Goal: Communication & Community: Answer question/provide support

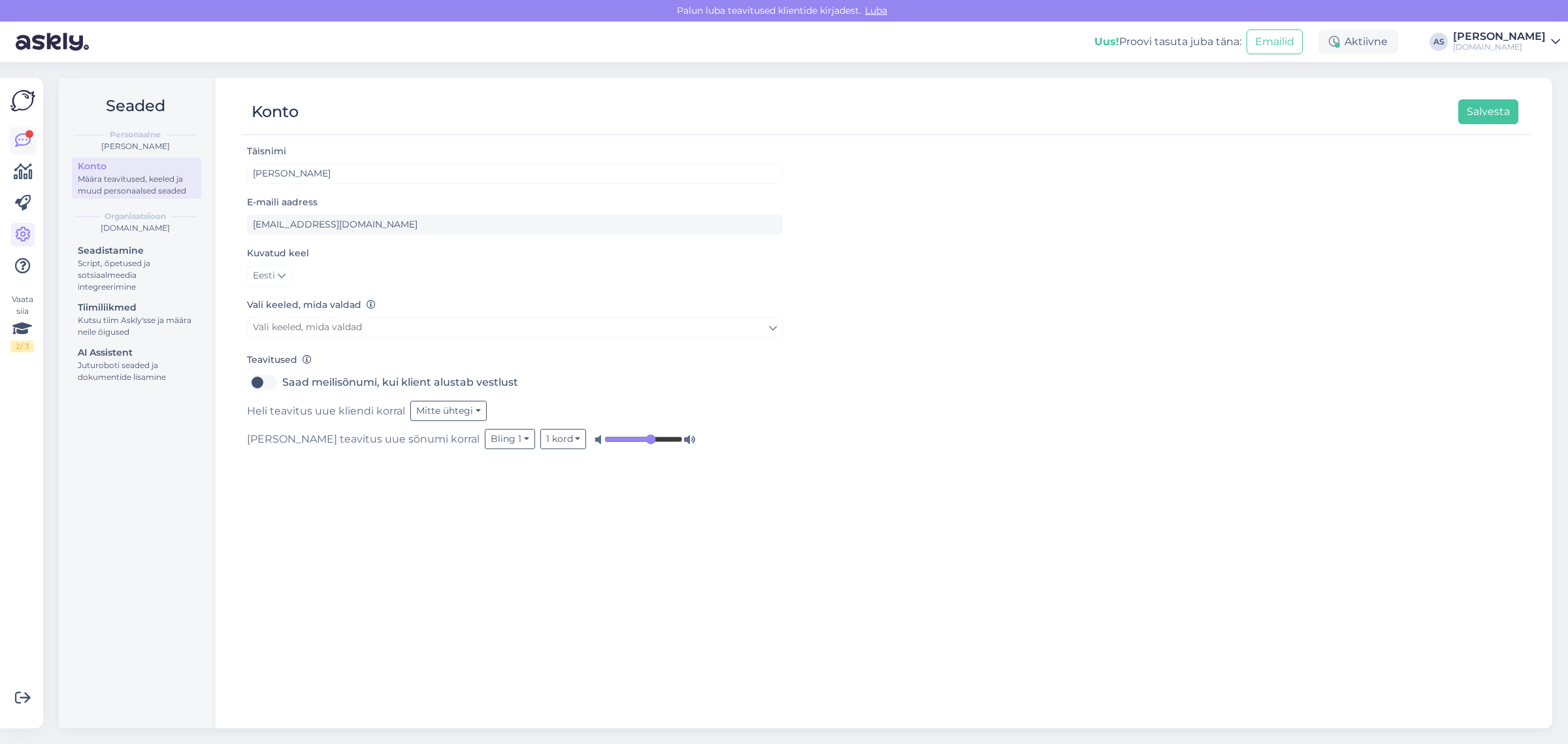
click at [30, 144] on icon at bounding box center [23, 140] width 16 height 16
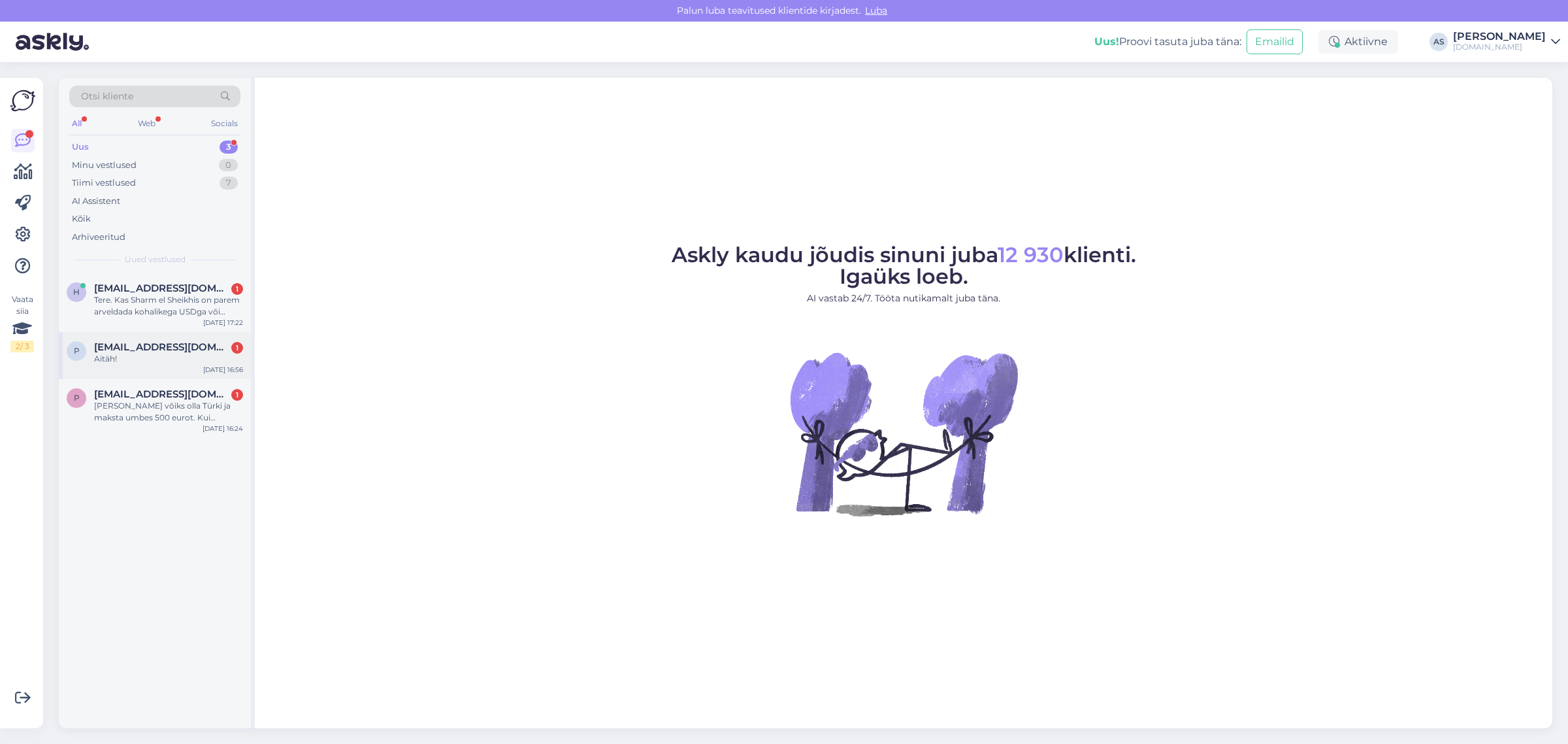
click at [183, 353] on div "Aitäh!" at bounding box center [168, 359] width 149 height 12
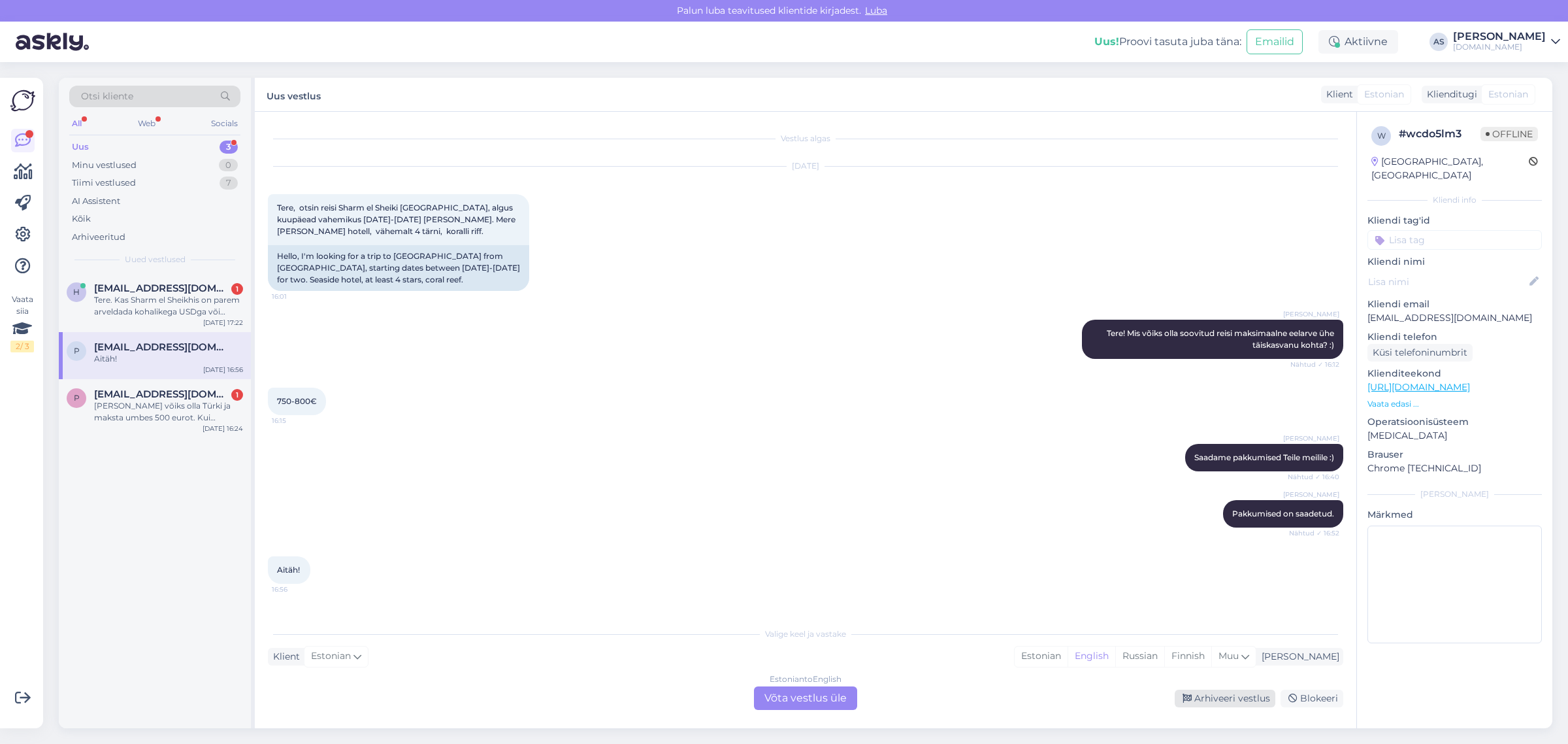
click at [1252, 700] on div "Arhiveeri vestlus" at bounding box center [1225, 698] width 101 height 18
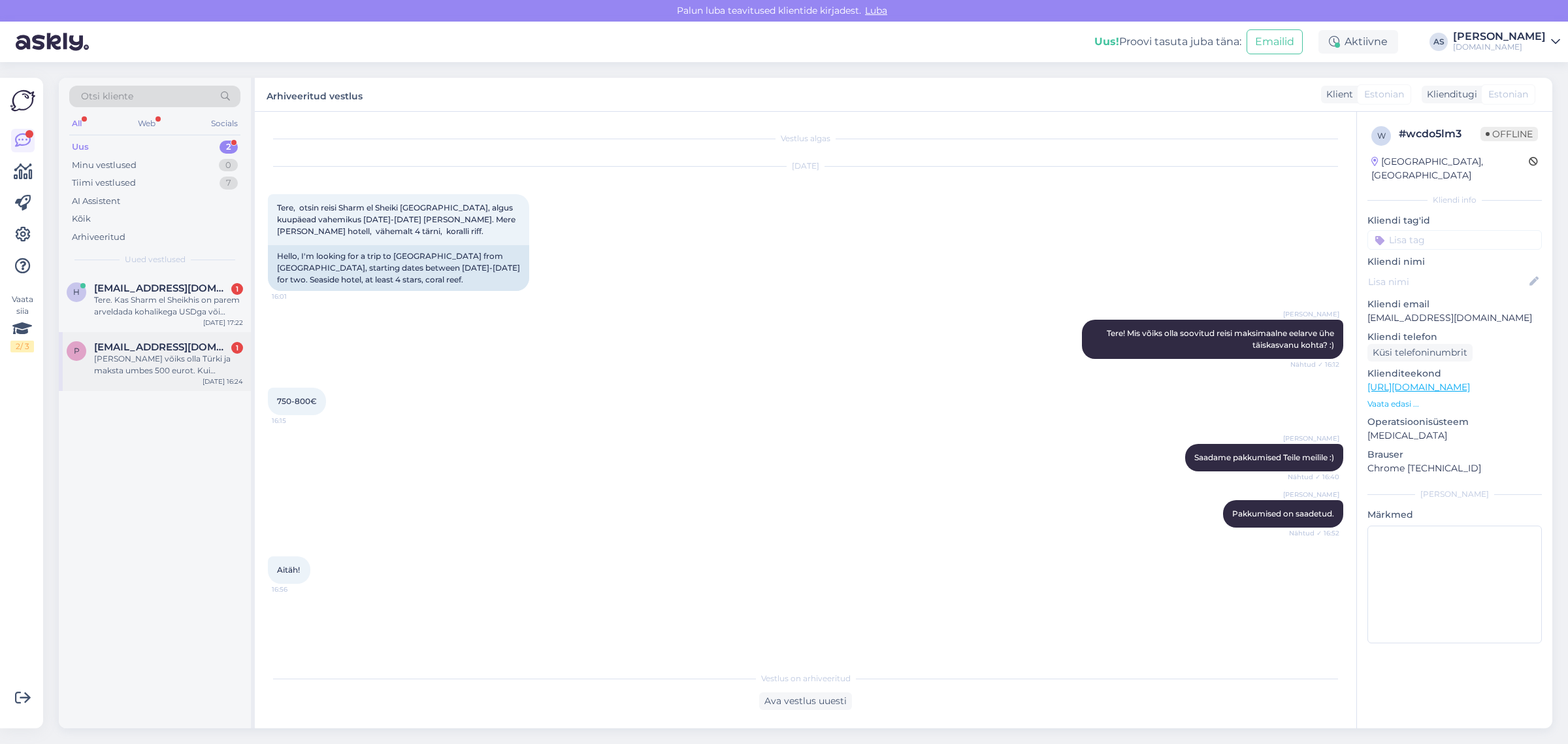
click at [154, 371] on div "[PERSON_NAME] võiks olla Türki ja maksta umbes 500 eurot. Kui võimalik, siis võ…" at bounding box center [168, 365] width 149 height 23
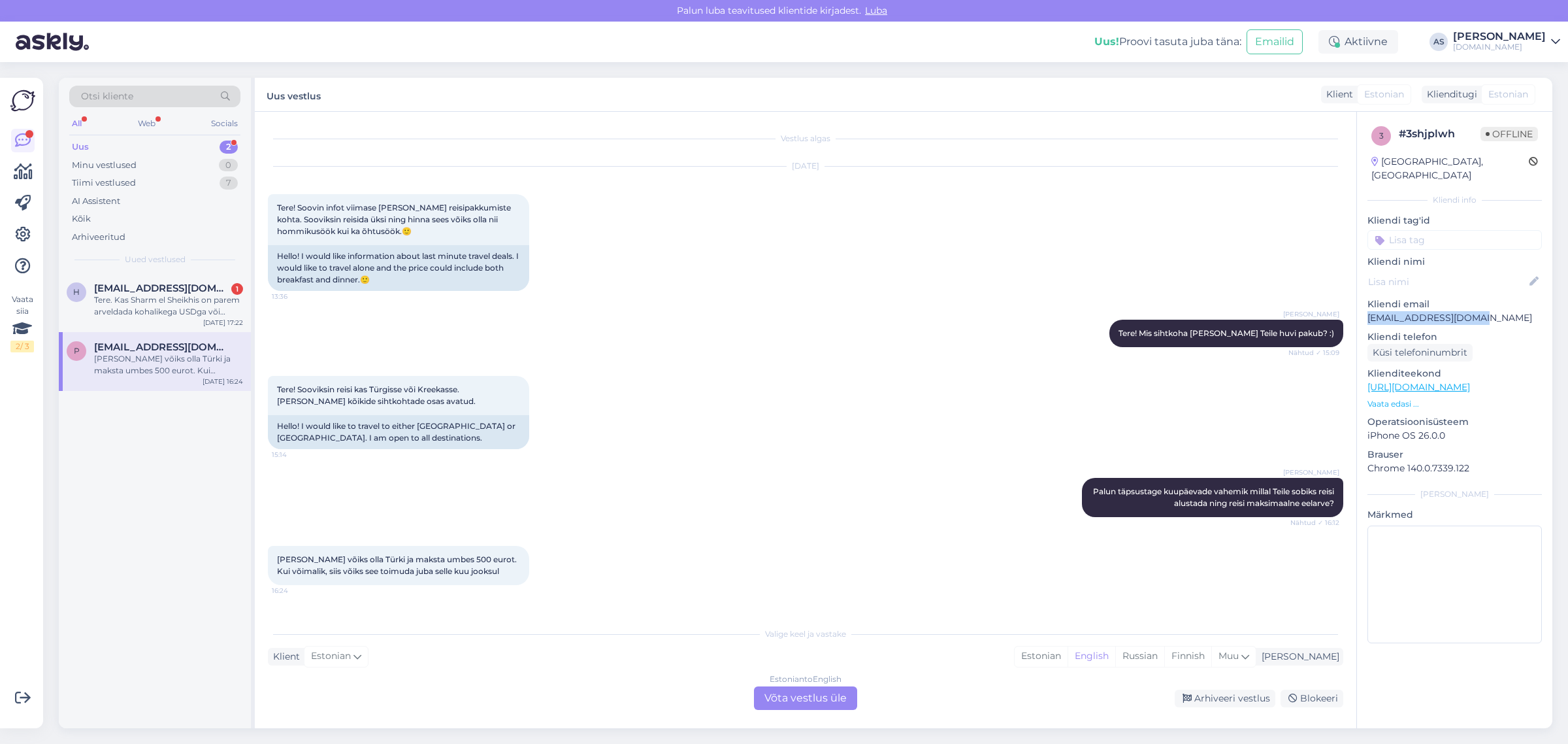
drag, startPoint x: 1491, startPoint y: 301, endPoint x: 1355, endPoint y: 304, distance: 136.0
click at [1356, 304] on div "3 # 3shjplwh Offline [GEOGRAPHIC_DATA], [GEOGRAPHIC_DATA] Kliendi info Kliendi …" at bounding box center [1454, 419] width 196 height 616
copy p "[EMAIL_ADDRESS][DOMAIN_NAME]"
click at [806, 699] on div "Estonian to English Võta vestlus üle" at bounding box center [805, 698] width 103 height 23
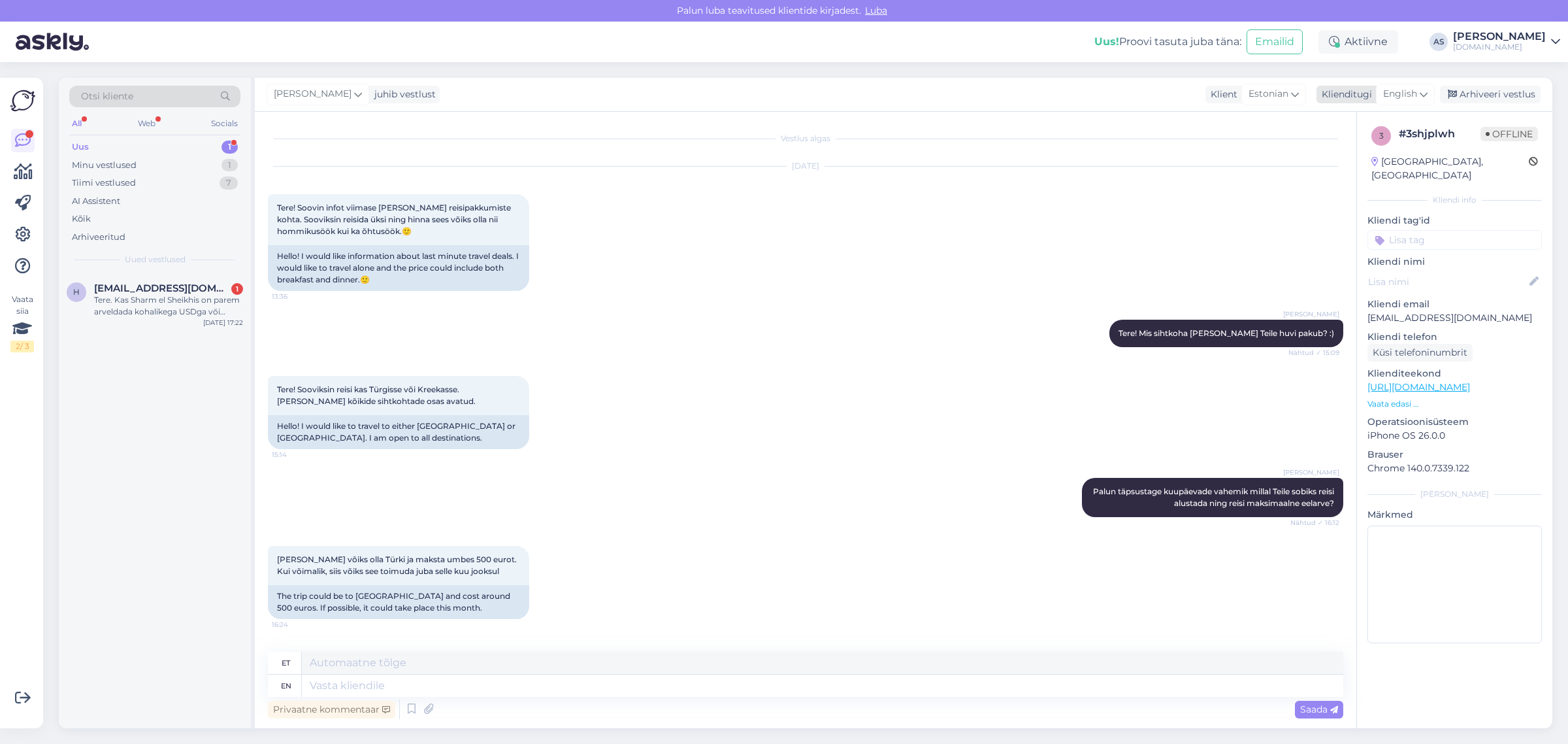
click at [1412, 96] on span "English" at bounding box center [1400, 94] width 34 height 14
type input "est"
click at [1341, 149] on link "Estonian" at bounding box center [1376, 152] width 144 height 21
click at [550, 677] on textarea at bounding box center [805, 682] width 1075 height 28
type textarea "Kas Teile sobib reisi alustada kogu selle kuu vältel? :)"
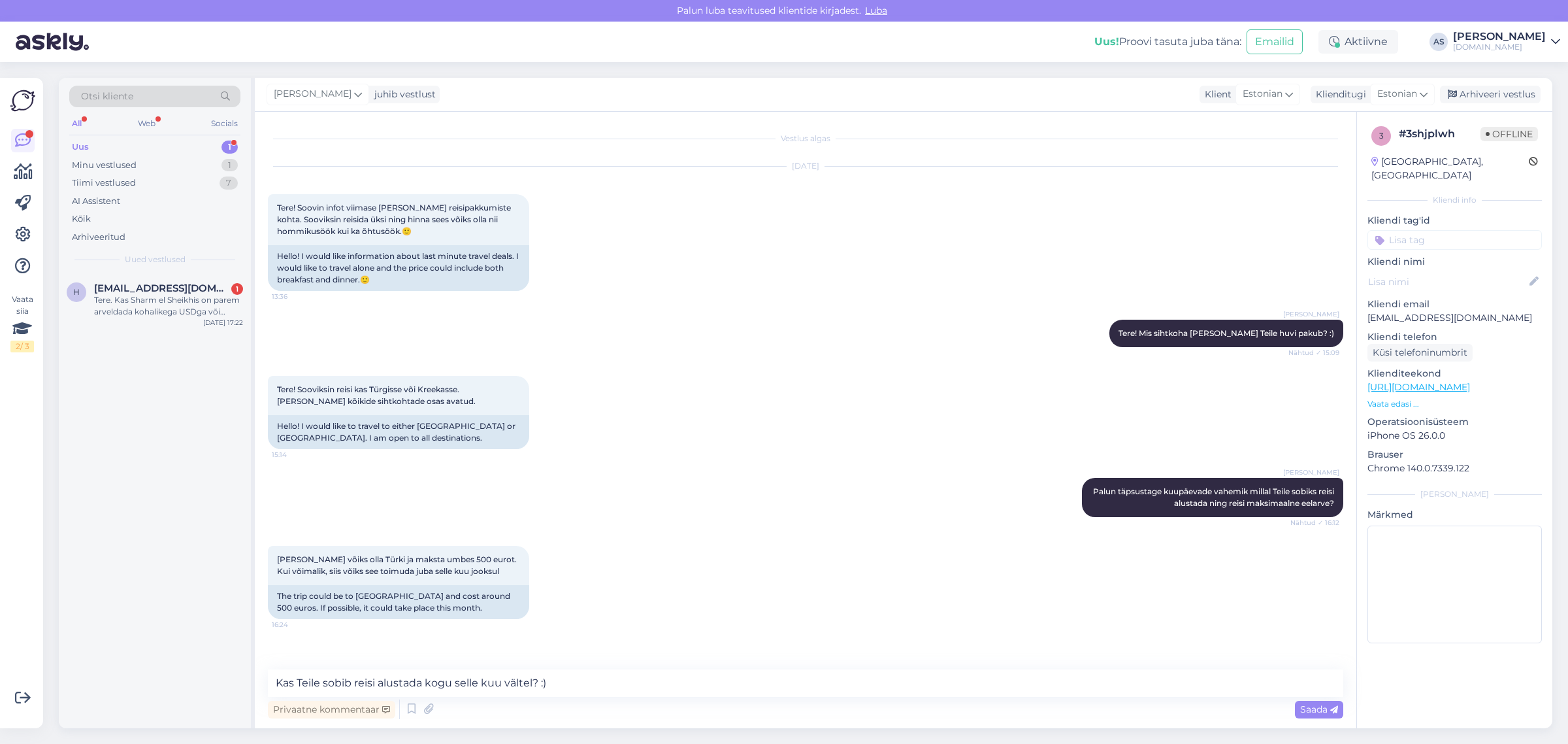
click at [1315, 721] on div "Privaatne kommentaar Saada" at bounding box center [805, 709] width 1075 height 25
click at [1315, 713] on span "Saada" at bounding box center [1319, 708] width 38 height 12
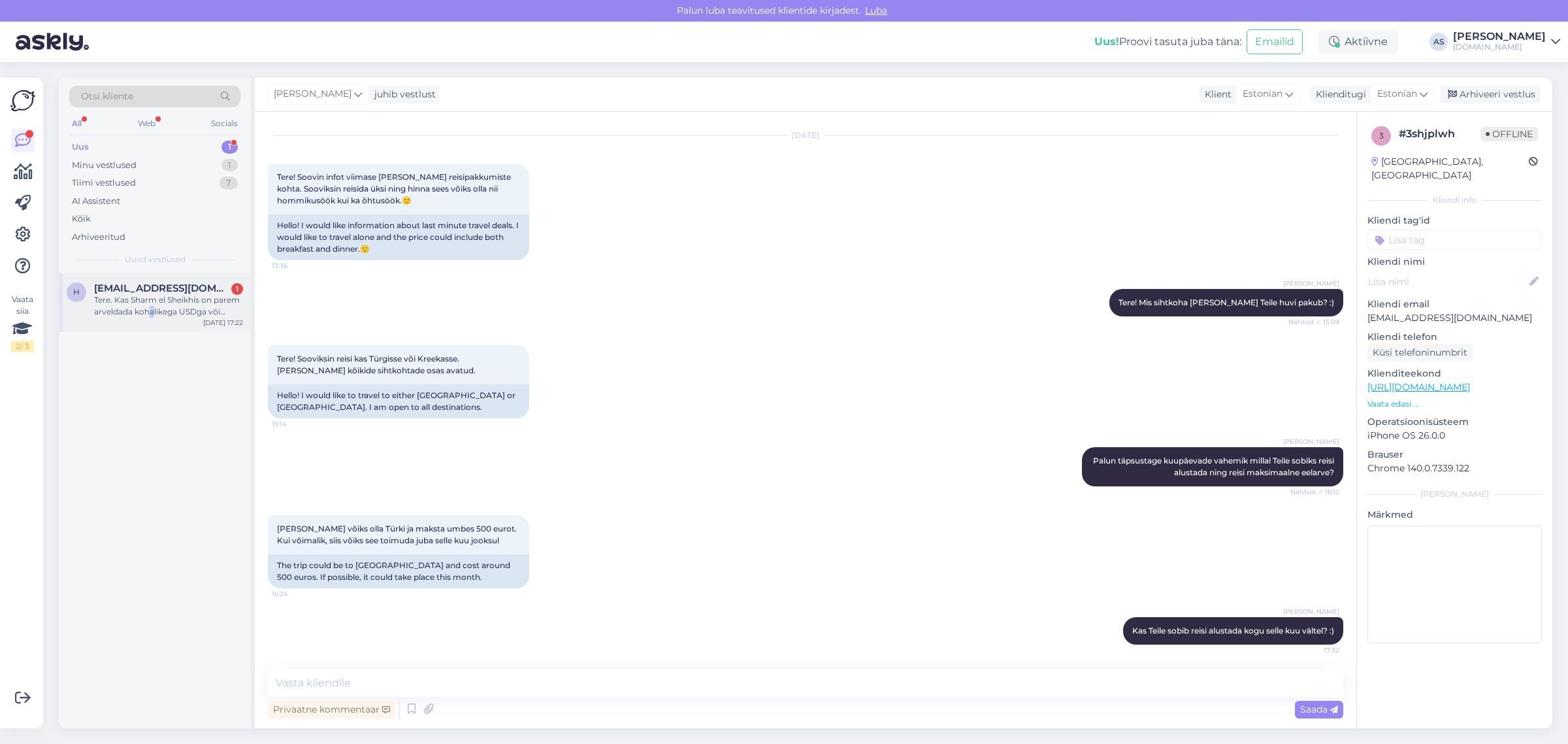
click at [155, 315] on div "Tere. Kas Sharm el Sheikhis on parem arveldada kohalikega USDga või eurodega?" at bounding box center [168, 306] width 149 height 23
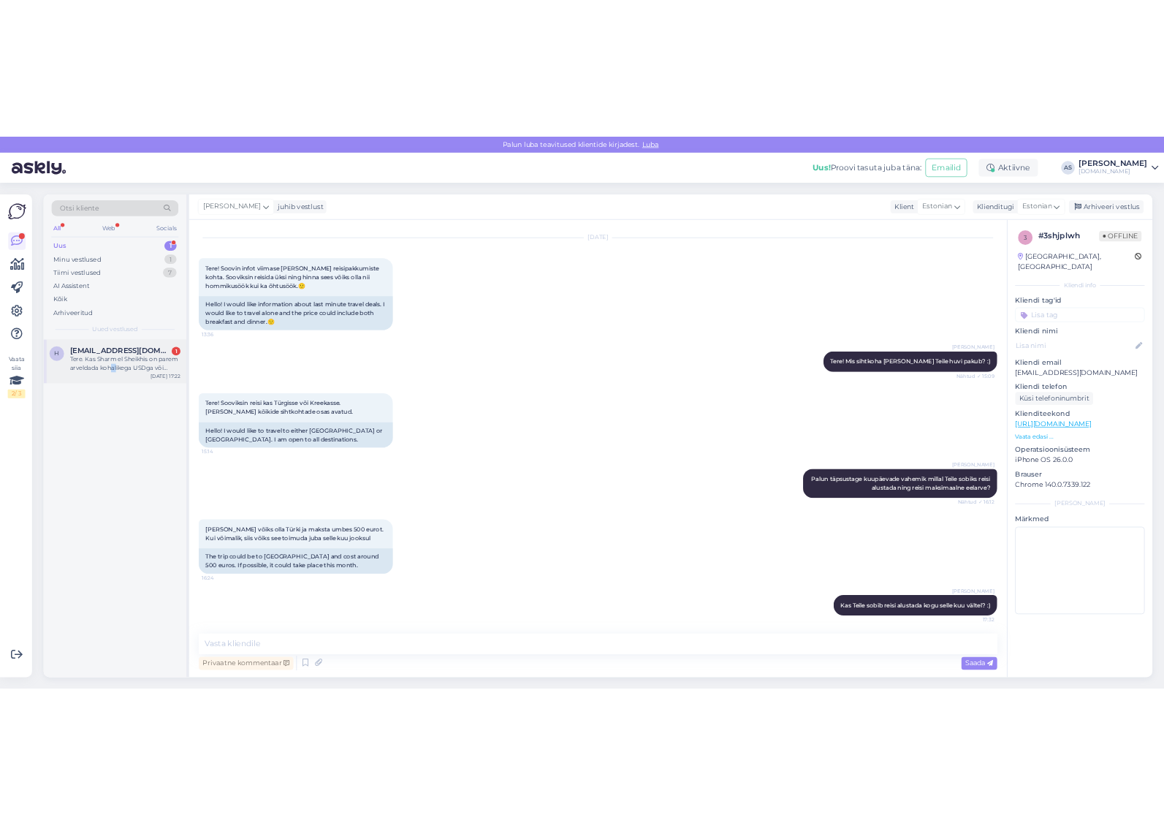
scroll to position [0, 0]
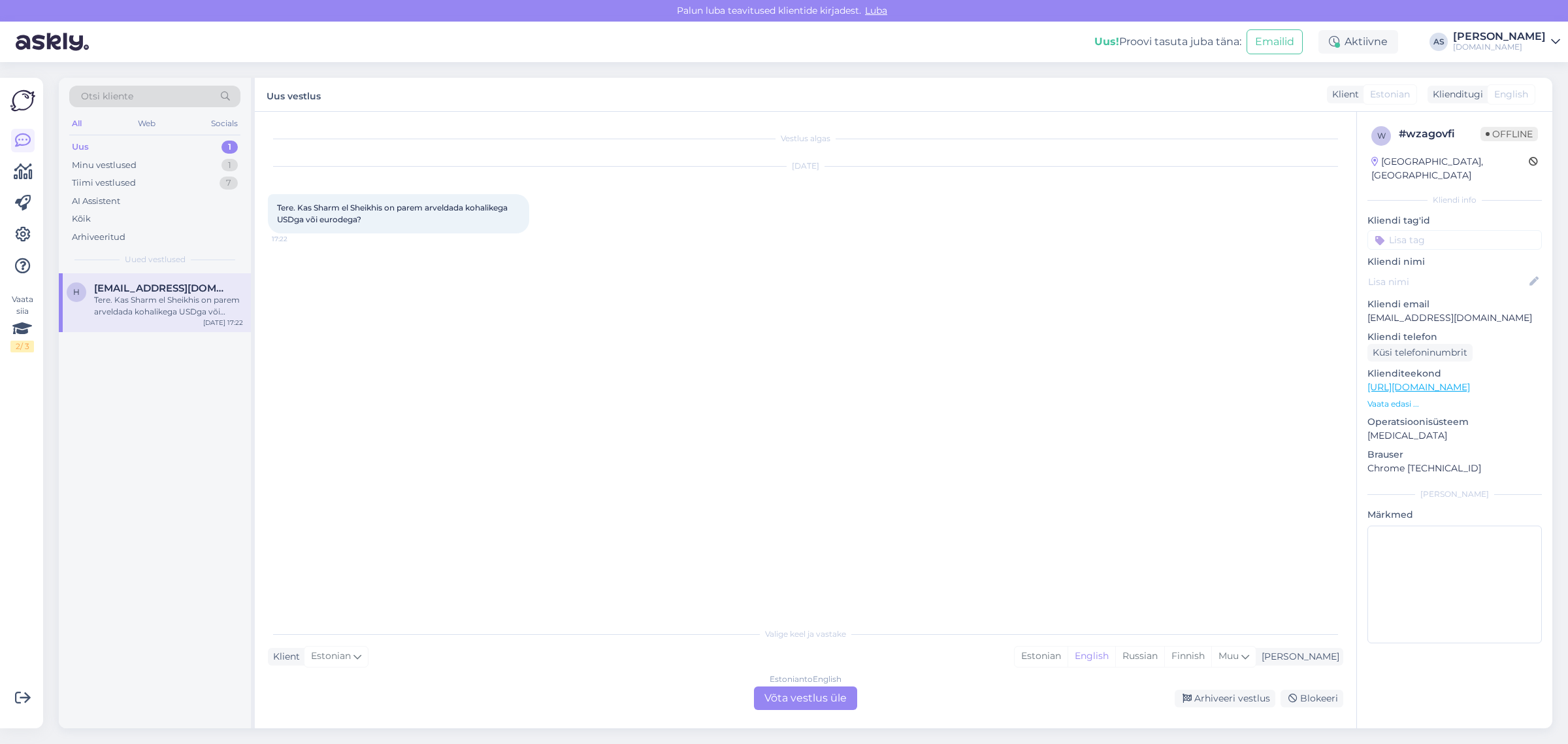
click at [801, 706] on div "Estonian to English Võta vestlus üle" at bounding box center [805, 698] width 103 height 23
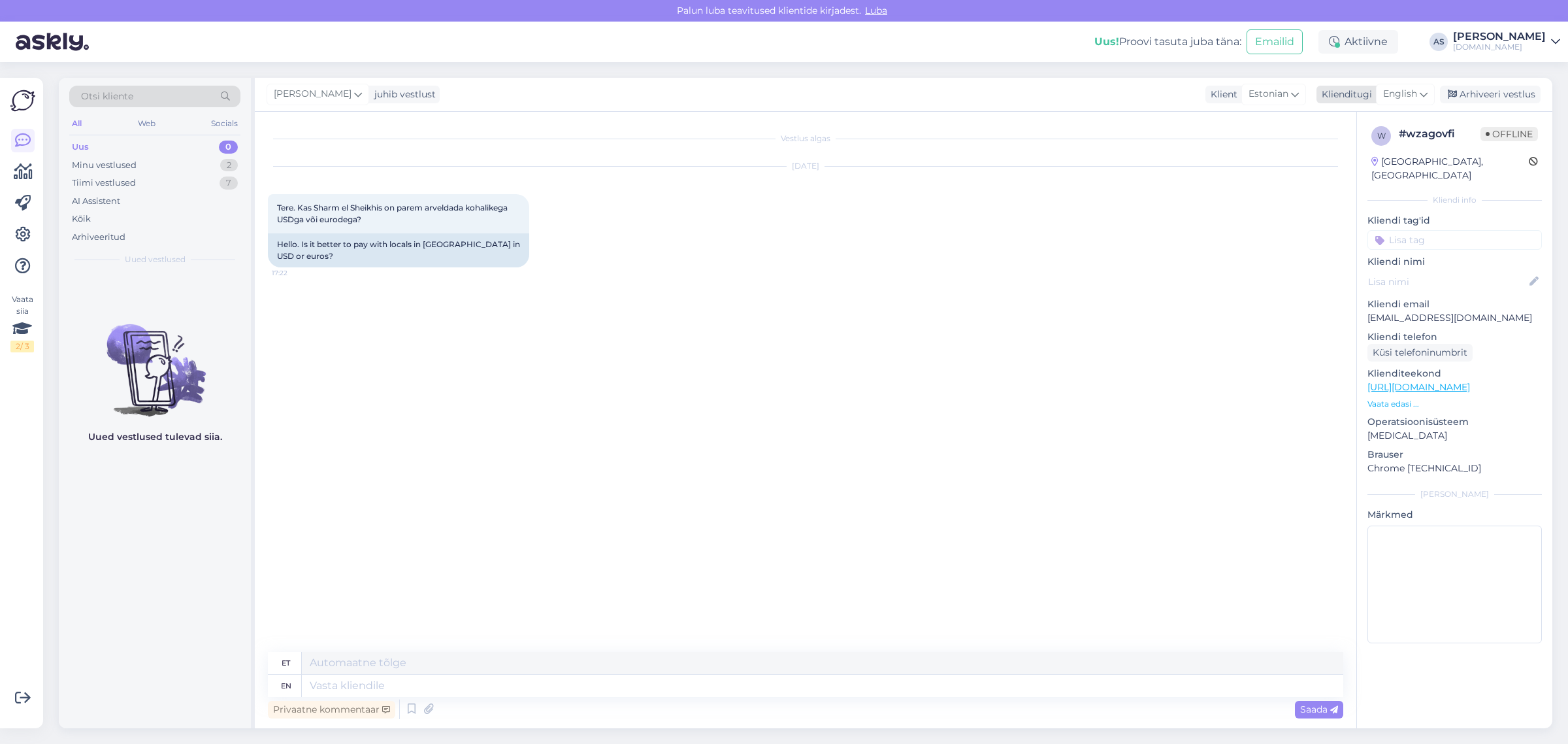
click at [1412, 89] on span "English" at bounding box center [1400, 94] width 34 height 14
click at [1372, 159] on link "Estonian" at bounding box center [1376, 152] width 144 height 21
click at [673, 689] on textarea at bounding box center [805, 682] width 1075 height 28
type textarea "Tere! Kohapeal saab kenasti hakkama eurodega ning ka kaardimaksetega :)"
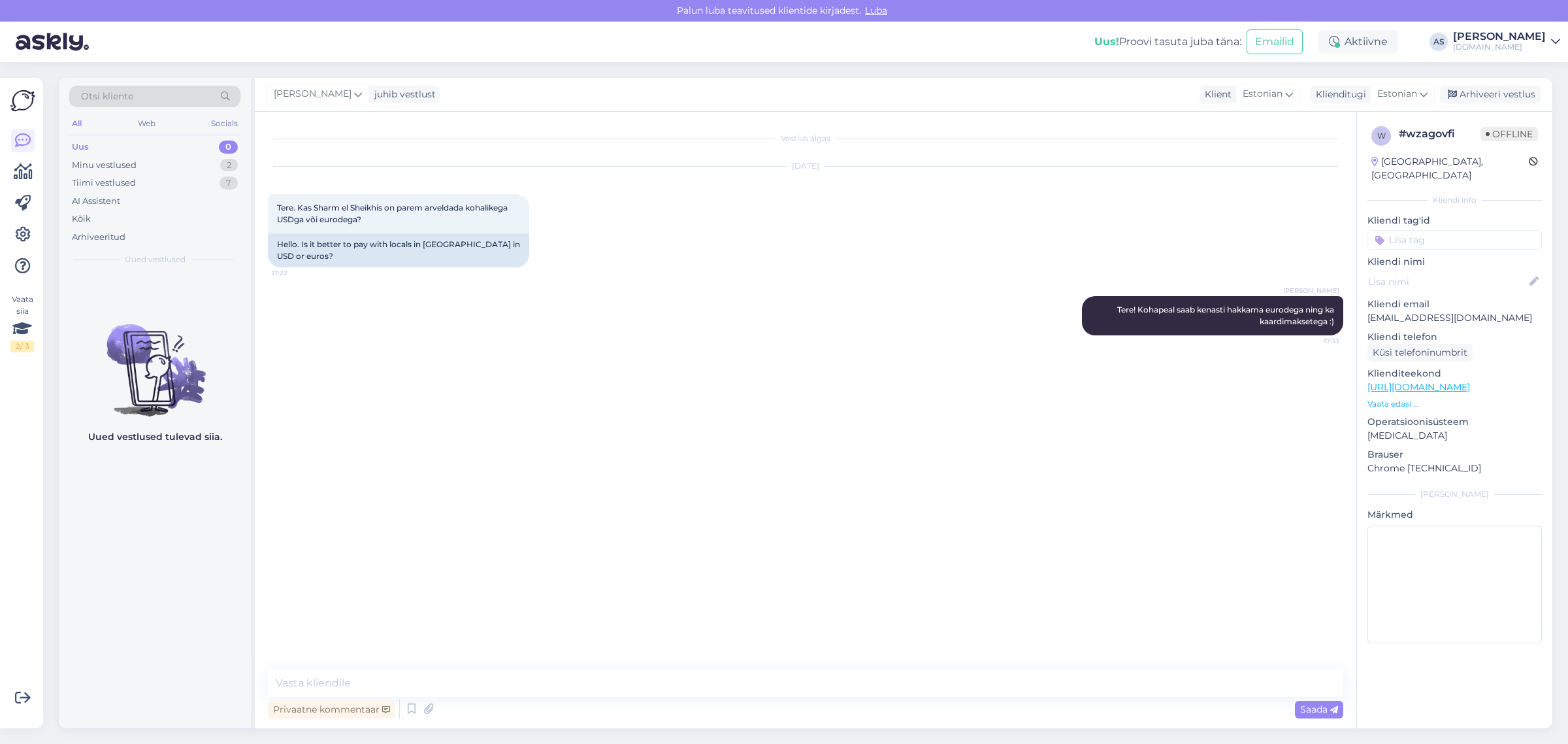
click at [1522, 83] on div "[PERSON_NAME] juhib vestlust Klient Estonian Klienditugi Estonian est Estonian …" at bounding box center [903, 95] width 1297 height 34
click at [1521, 89] on div "Arhiveeri vestlus" at bounding box center [1490, 95] width 101 height 18
click at [180, 171] on div "Minu vestlused 1" at bounding box center [154, 165] width 171 height 18
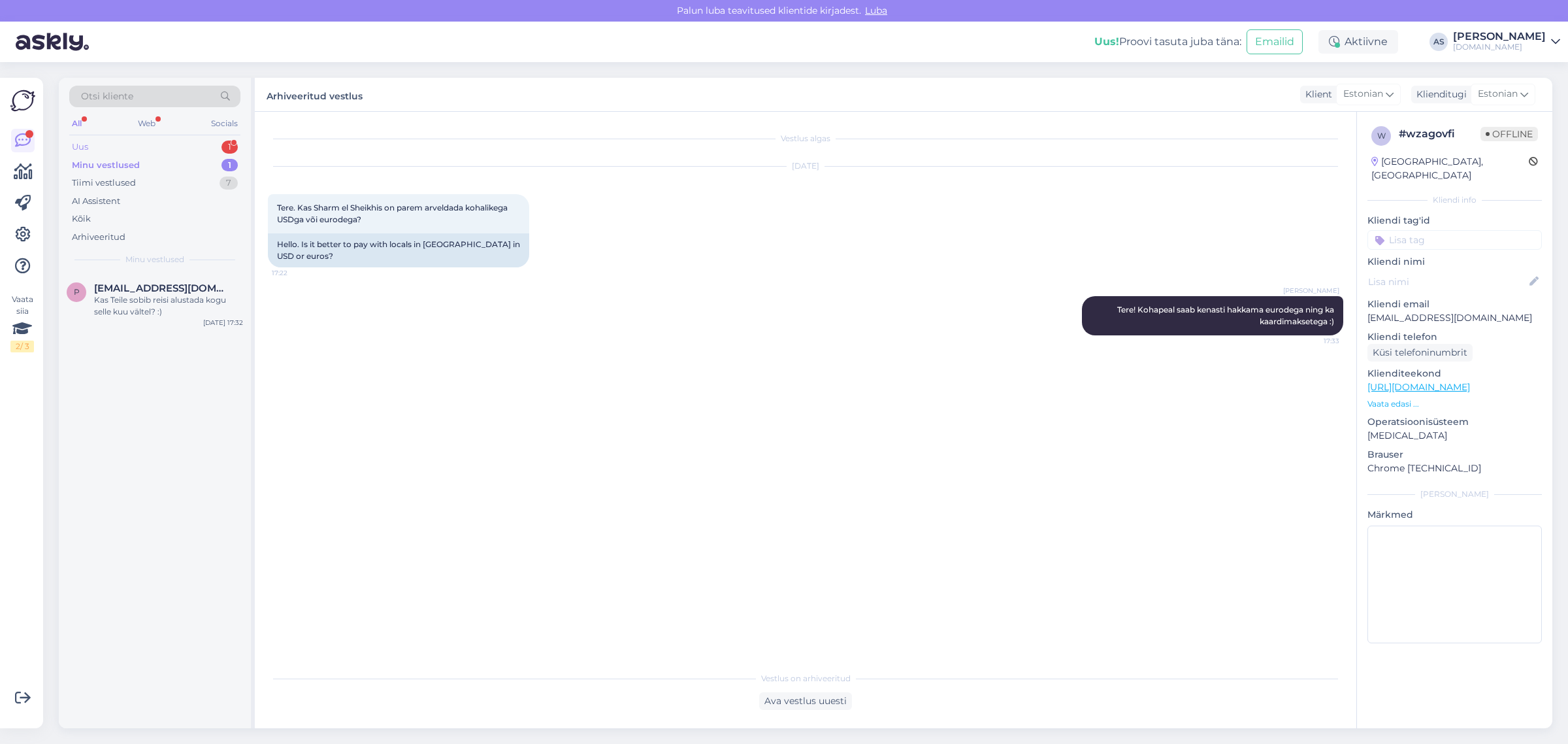
click at [177, 147] on div "Uus 1" at bounding box center [154, 147] width 171 height 18
click at [187, 289] on span "[EMAIL_ADDRESS][DOMAIN_NAME]" at bounding box center [162, 288] width 136 height 12
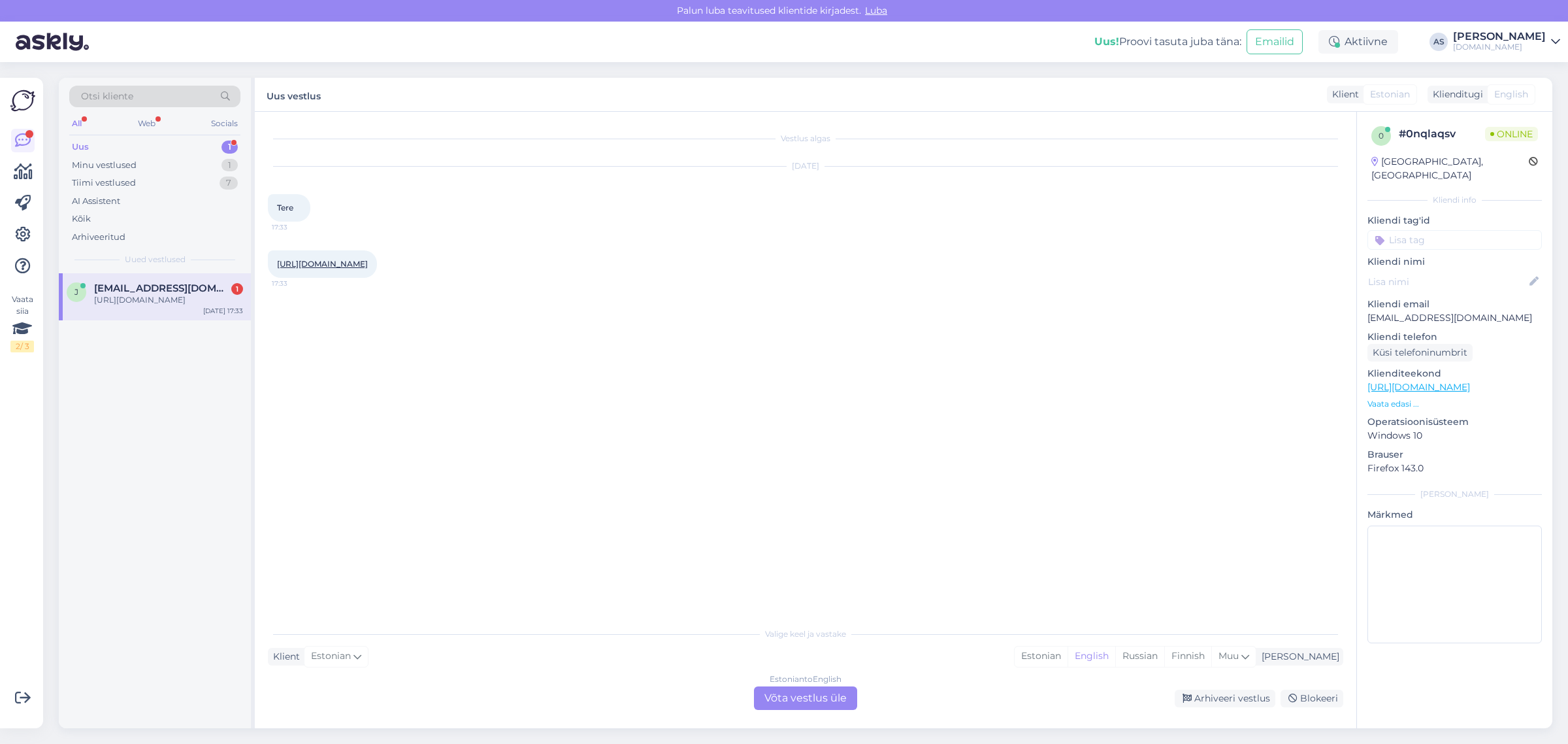
click at [367, 263] on link "[URL][DOMAIN_NAME]" at bounding box center [323, 263] width 91 height 10
click at [781, 703] on div "Estonian to English Võta vestlus üle" at bounding box center [805, 698] width 103 height 23
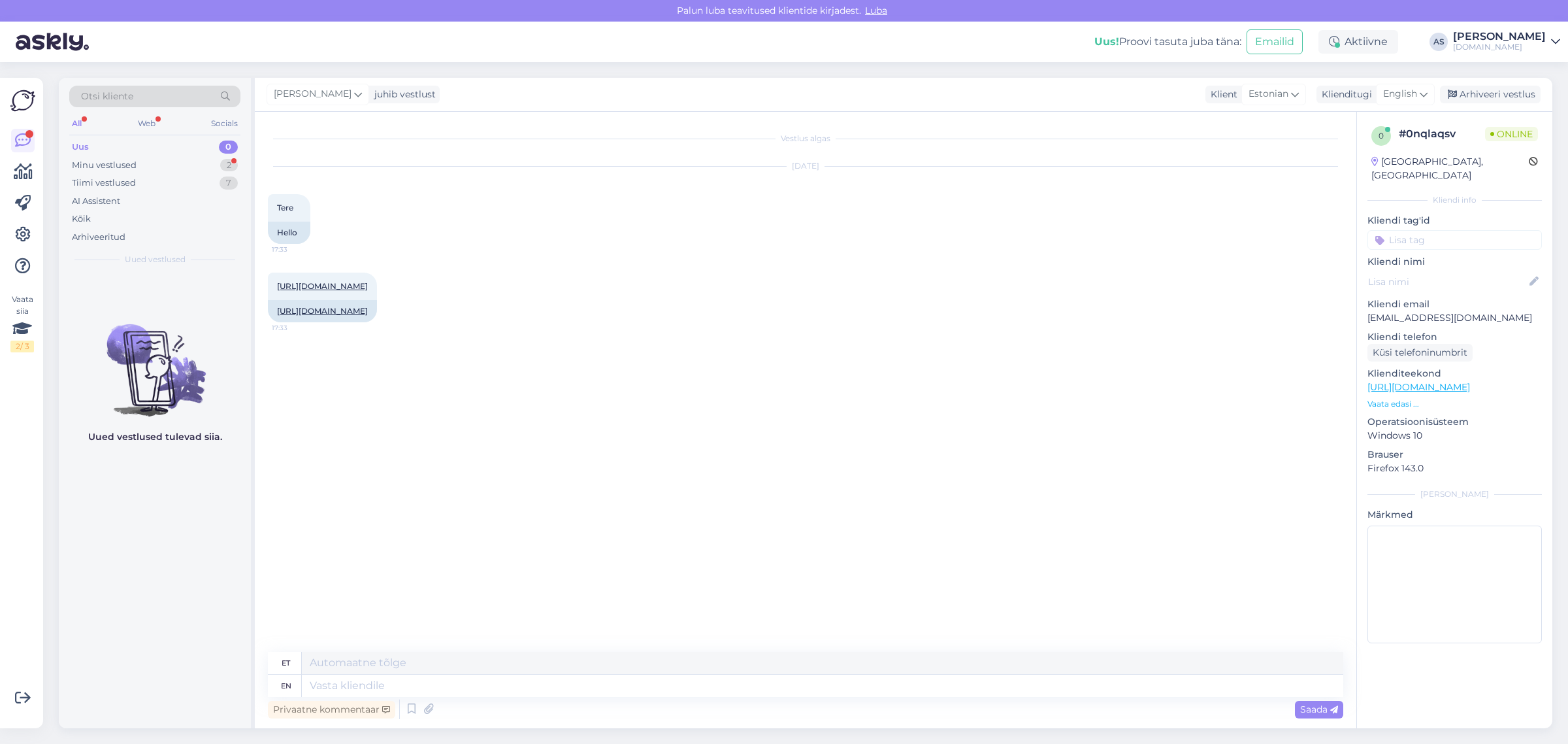
click at [1396, 106] on div "[PERSON_NAME] juhib vestlust Klient Estonian Klienditugi English est Estonian A…" at bounding box center [903, 95] width 1297 height 34
click at [1401, 96] on span "English" at bounding box center [1400, 94] width 34 height 14
click at [1341, 154] on link "Estonian" at bounding box center [1376, 152] width 144 height 21
click at [694, 683] on textarea at bounding box center [805, 682] width 1075 height 28
drag, startPoint x: 552, startPoint y: 679, endPoint x: 308, endPoint y: 684, distance: 244.1
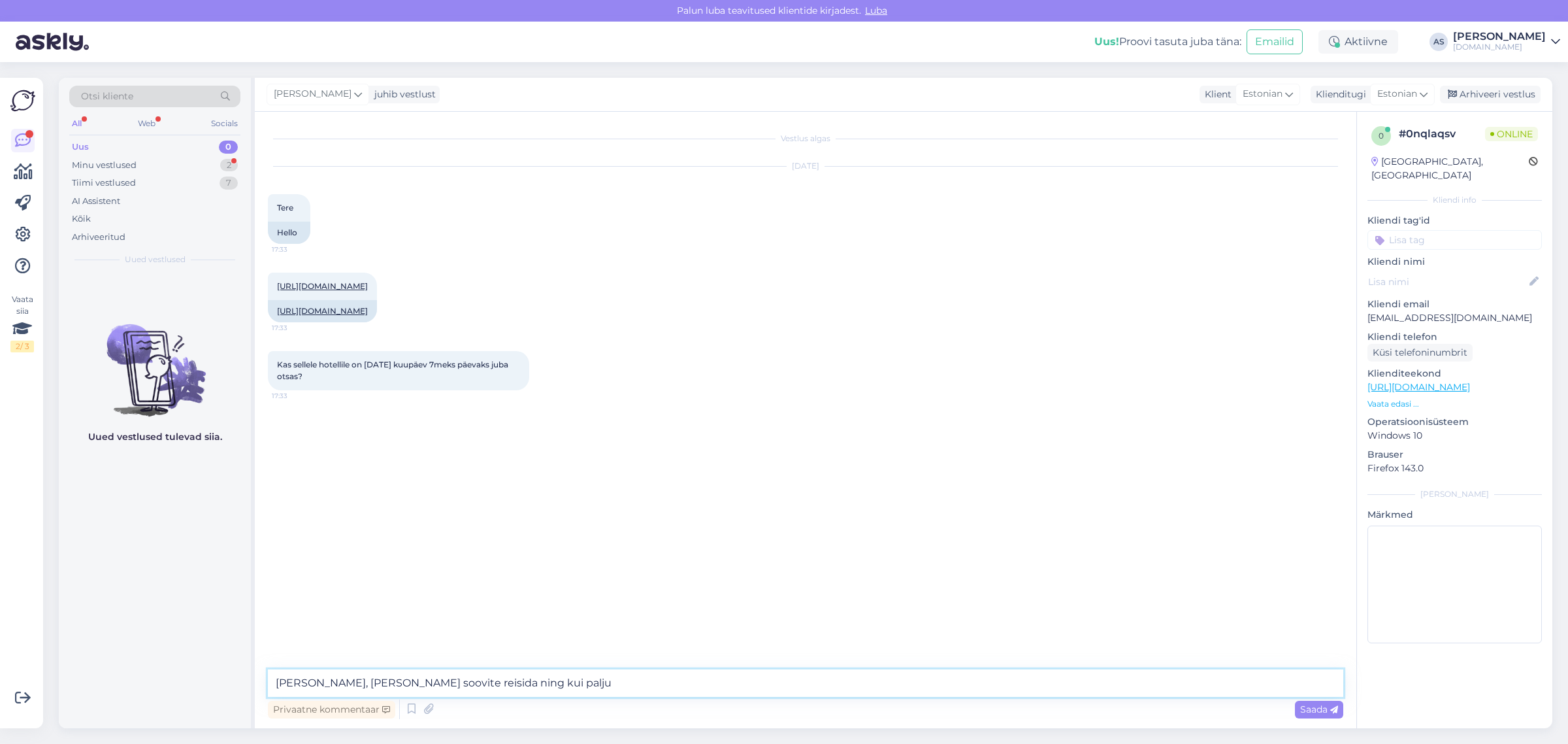
click at [308, 684] on textarea "[PERSON_NAME], [PERSON_NAME] soovite reisida ning kui palju" at bounding box center [805, 682] width 1075 height 28
type textarea "Tere, 12.10 väljumine on paraku välja müüdud."
type textarea "K"
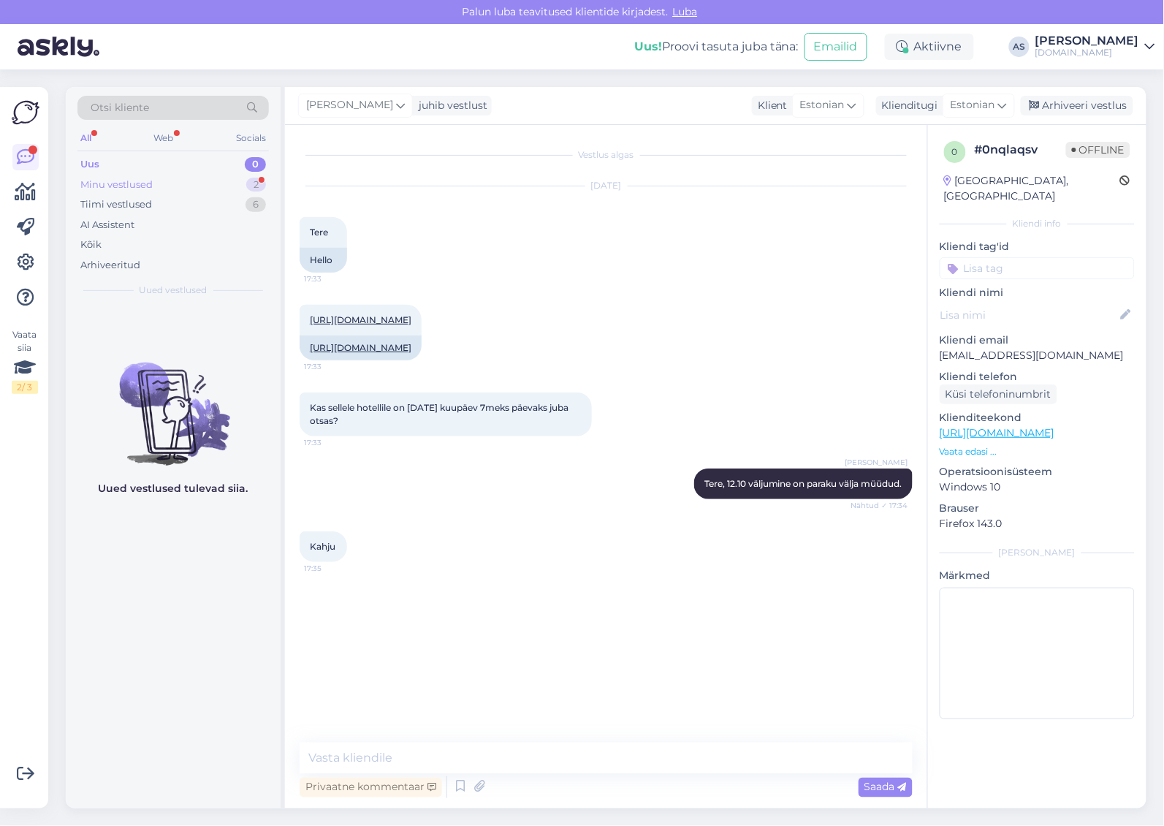
click at [216, 188] on div "Minu vestlused 2" at bounding box center [172, 185] width 191 height 20
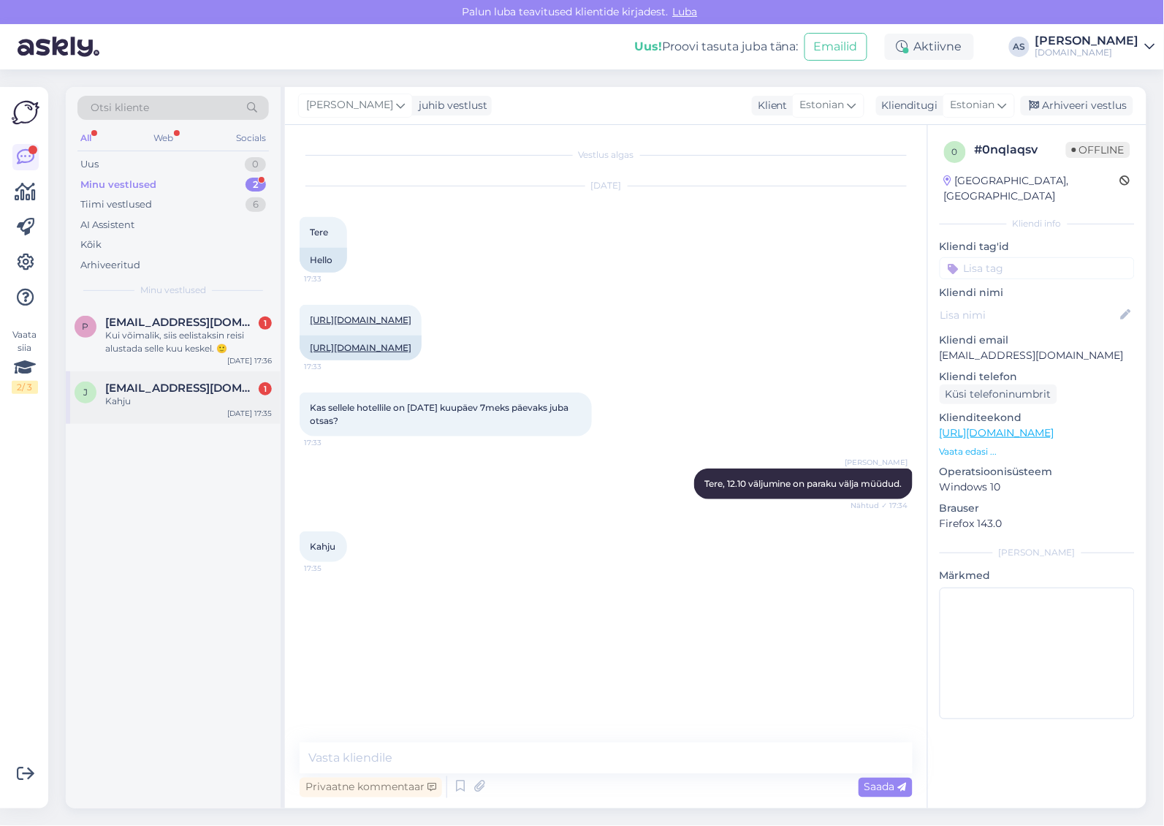
click at [162, 419] on div "[PERSON_NAME] [PERSON_NAME][EMAIL_ADDRESS][DOMAIN_NAME] 1 Kahju [DATE] 17:35" at bounding box center [173, 397] width 215 height 53
click at [156, 347] on div "Kui võimalik, siis eelistaksin reisi alustada selle kuu keskel. 🙂" at bounding box center [188, 342] width 167 height 26
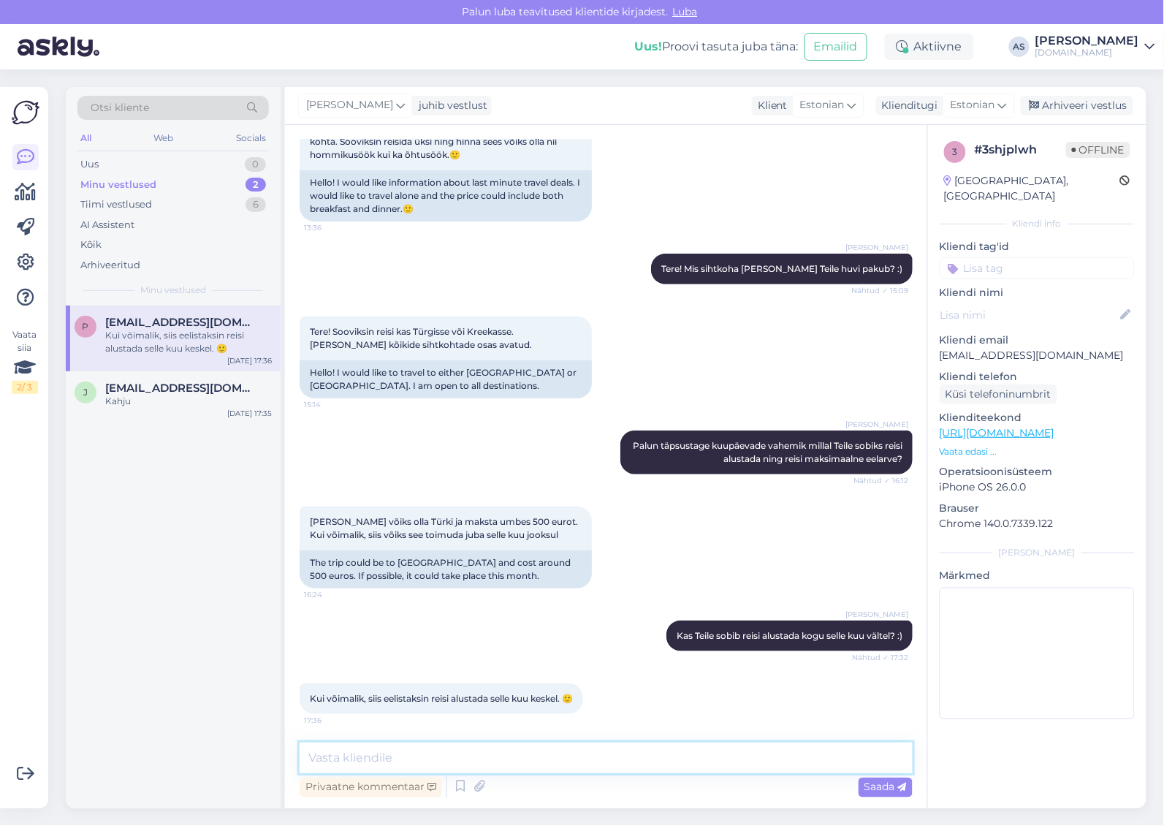
click at [642, 762] on textarea at bounding box center [606, 757] width 613 height 31
type textarea "Hästi! Vaatame pakkumised üle ning saadame Teile meilile :)"
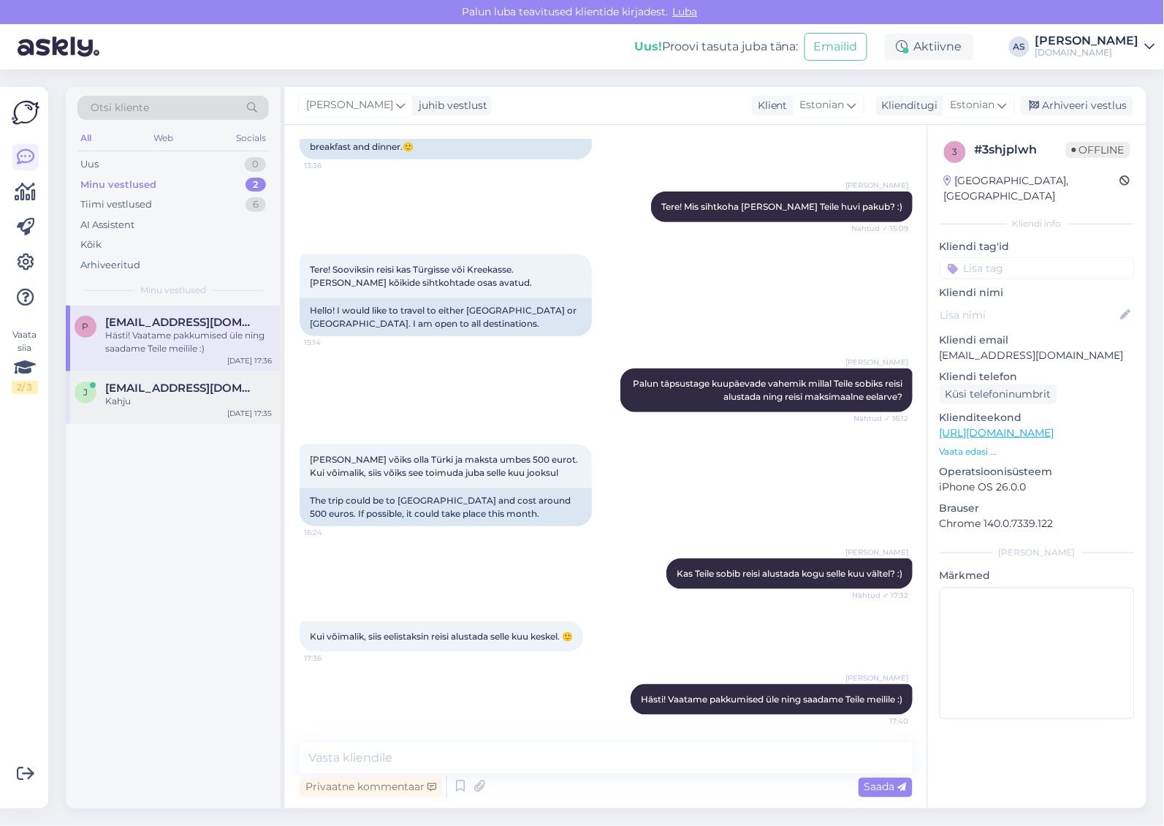
click at [169, 403] on div "Kahju" at bounding box center [188, 401] width 167 height 13
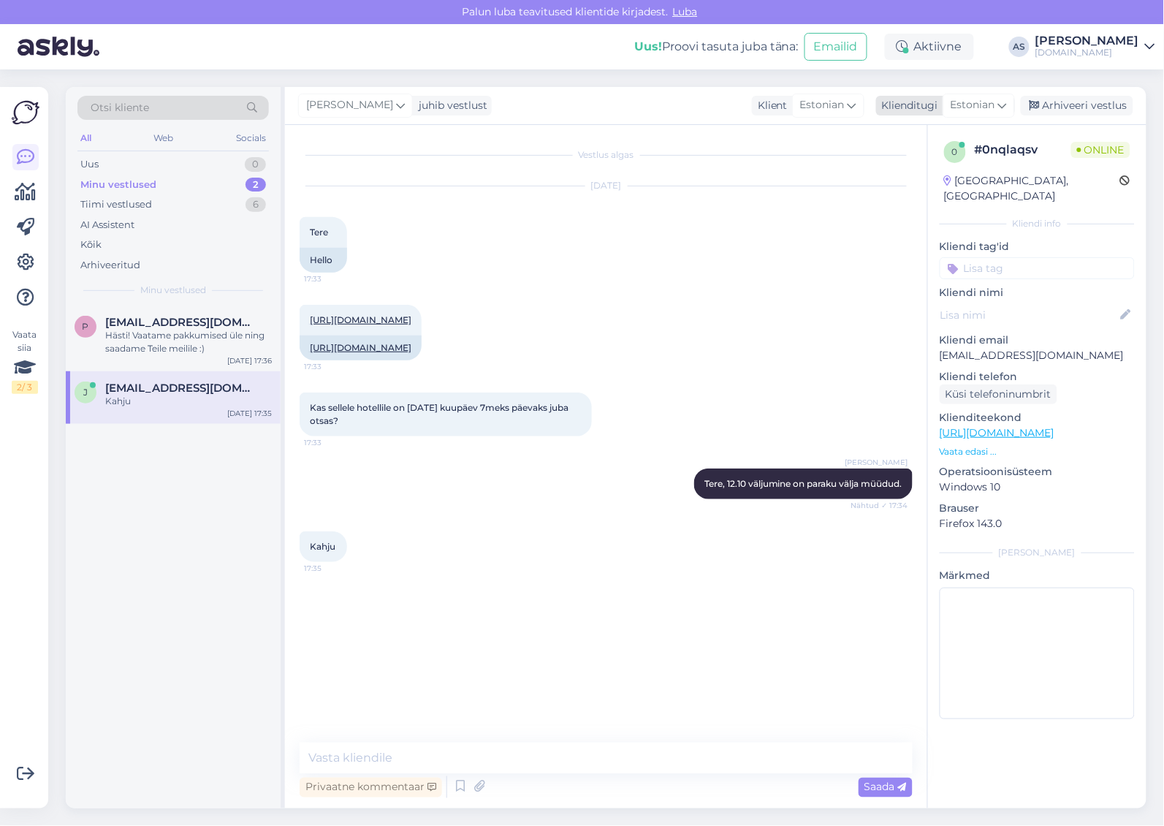
drag, startPoint x: 1082, startPoint y: 99, endPoint x: 1036, endPoint y: 115, distance: 48.1
click at [1082, 99] on div "Arhiveeri vestlus" at bounding box center [1077, 106] width 113 height 20
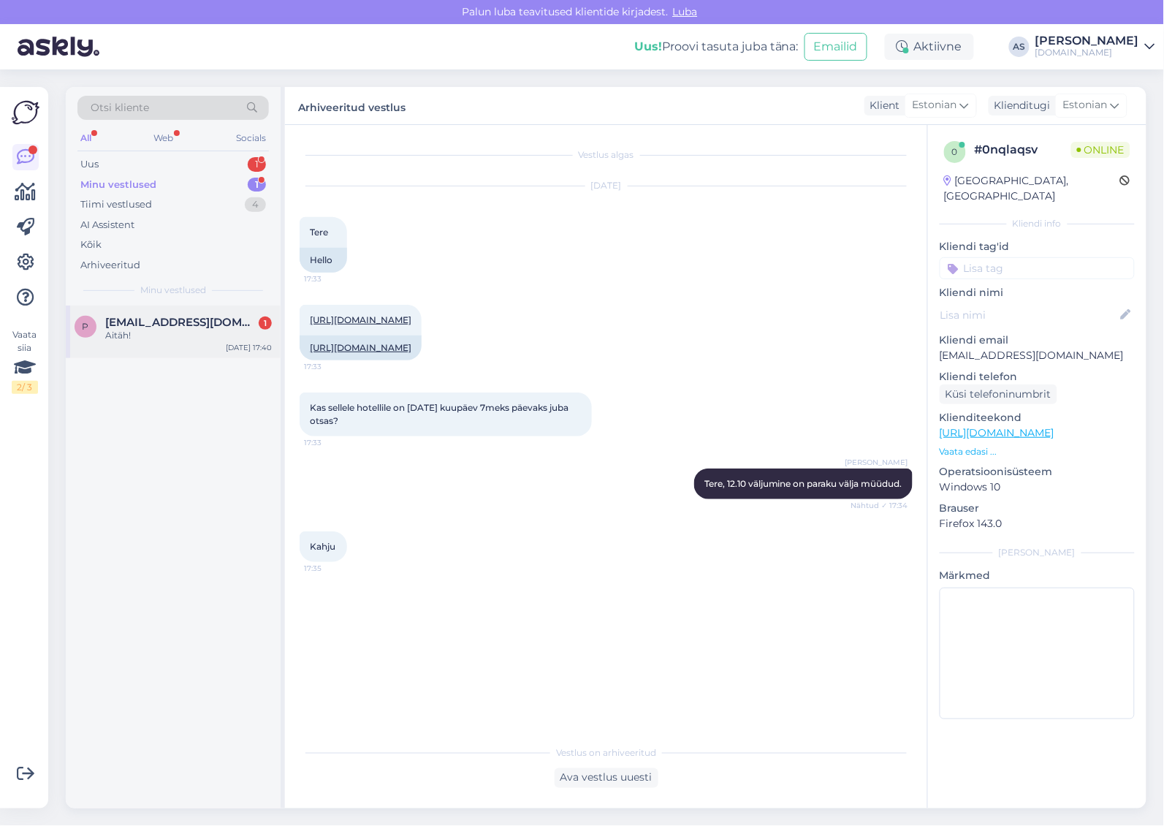
click at [181, 332] on div "Aitäh!" at bounding box center [188, 335] width 167 height 13
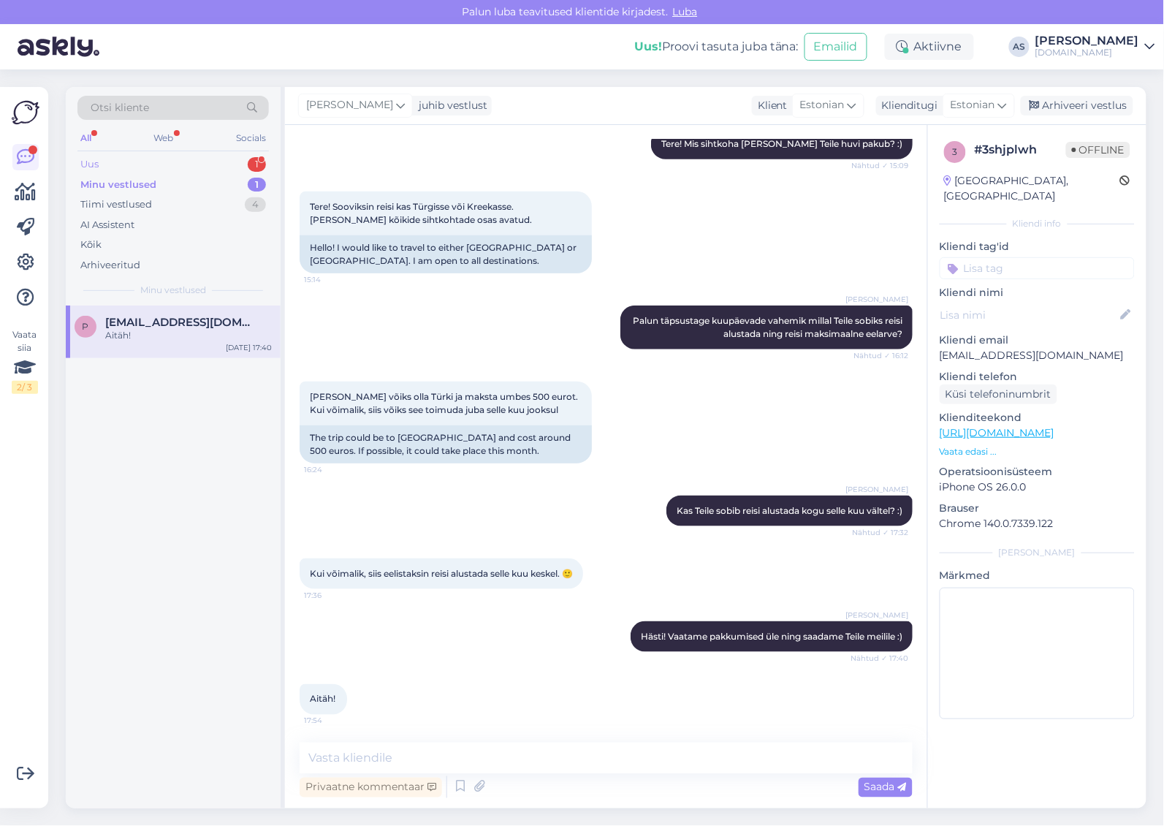
click at [197, 161] on div "Uus 1" at bounding box center [172, 164] width 191 height 20
click at [180, 356] on div "k [EMAIL_ADDRESS][DOMAIN_NAME] 1 Tere Mis [PERSON_NAME] väljub lend 10.10 Epipt…" at bounding box center [173, 338] width 215 height 66
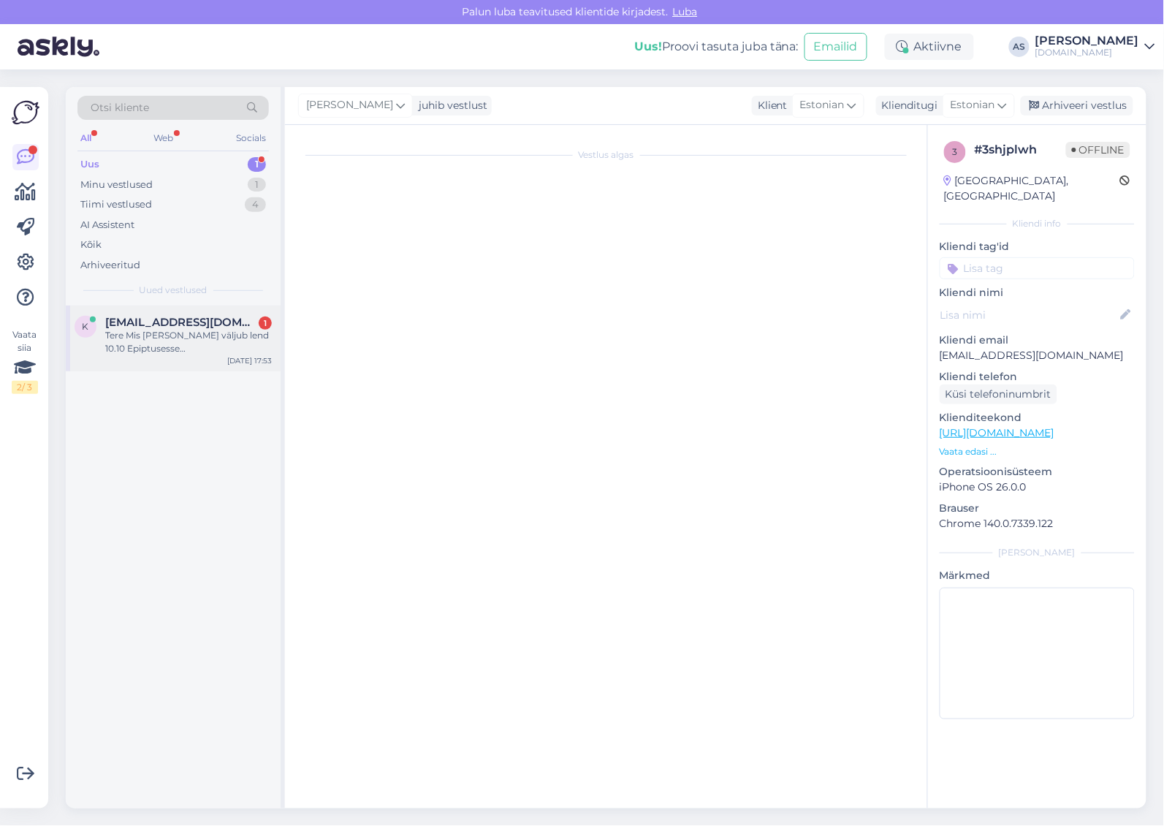
scroll to position [0, 0]
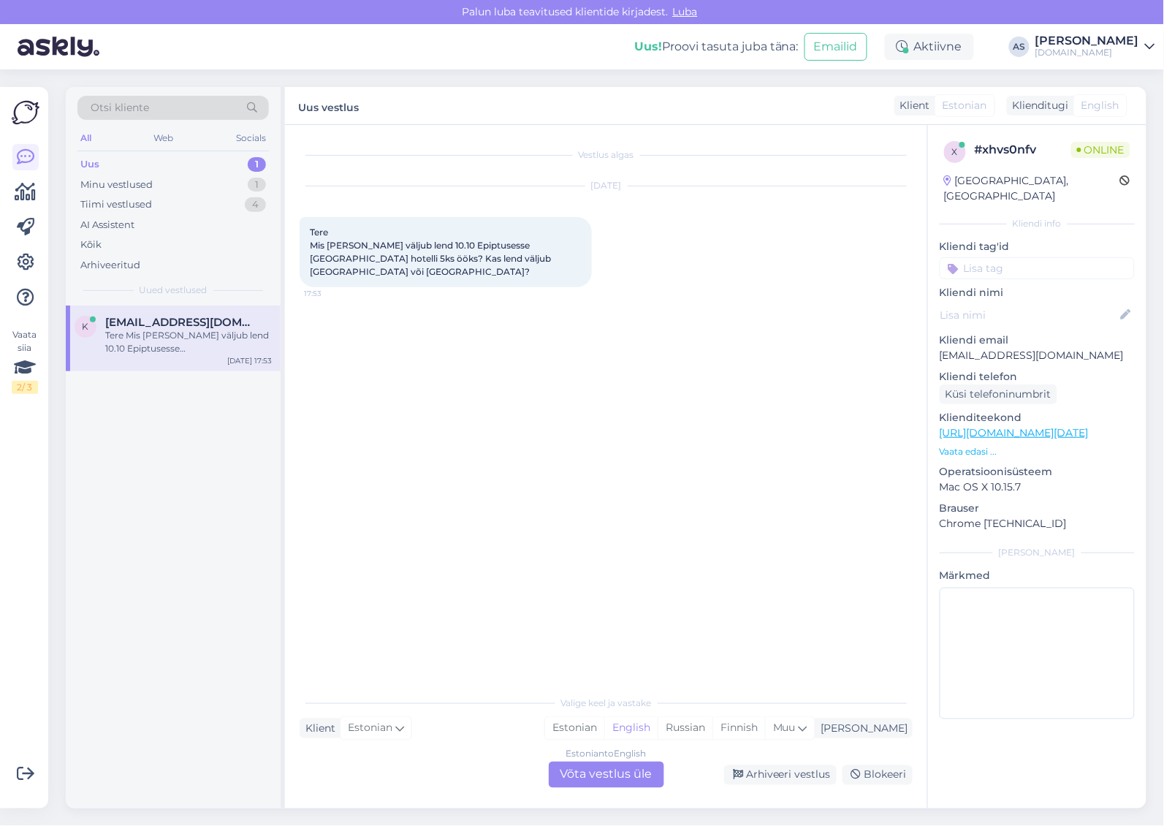
click at [989, 445] on p "Vaata edasi ..." at bounding box center [1037, 451] width 195 height 13
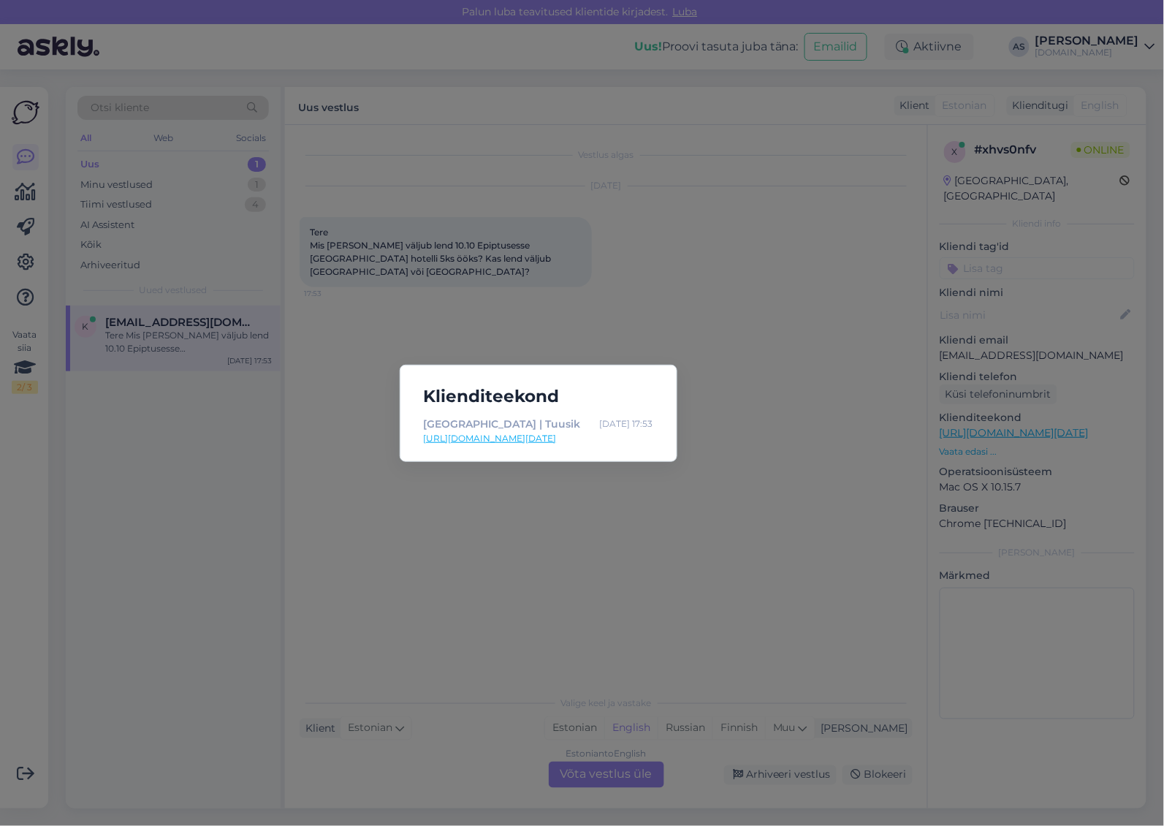
click at [576, 446] on div "[GEOGRAPHIC_DATA] | Tuusik [DATE] 17:53 [URL][DOMAIN_NAME][DATE]" at bounding box center [538, 433] width 253 height 34
click at [577, 442] on link "[URL][DOMAIN_NAME][DATE]" at bounding box center [538, 438] width 229 height 13
click at [666, 600] on div "Klienditeekond [GEOGRAPHIC_DATA] | Tuusik [DATE] 17:53 [URL][DOMAIN_NAME][DATE]" at bounding box center [582, 413] width 1164 height 826
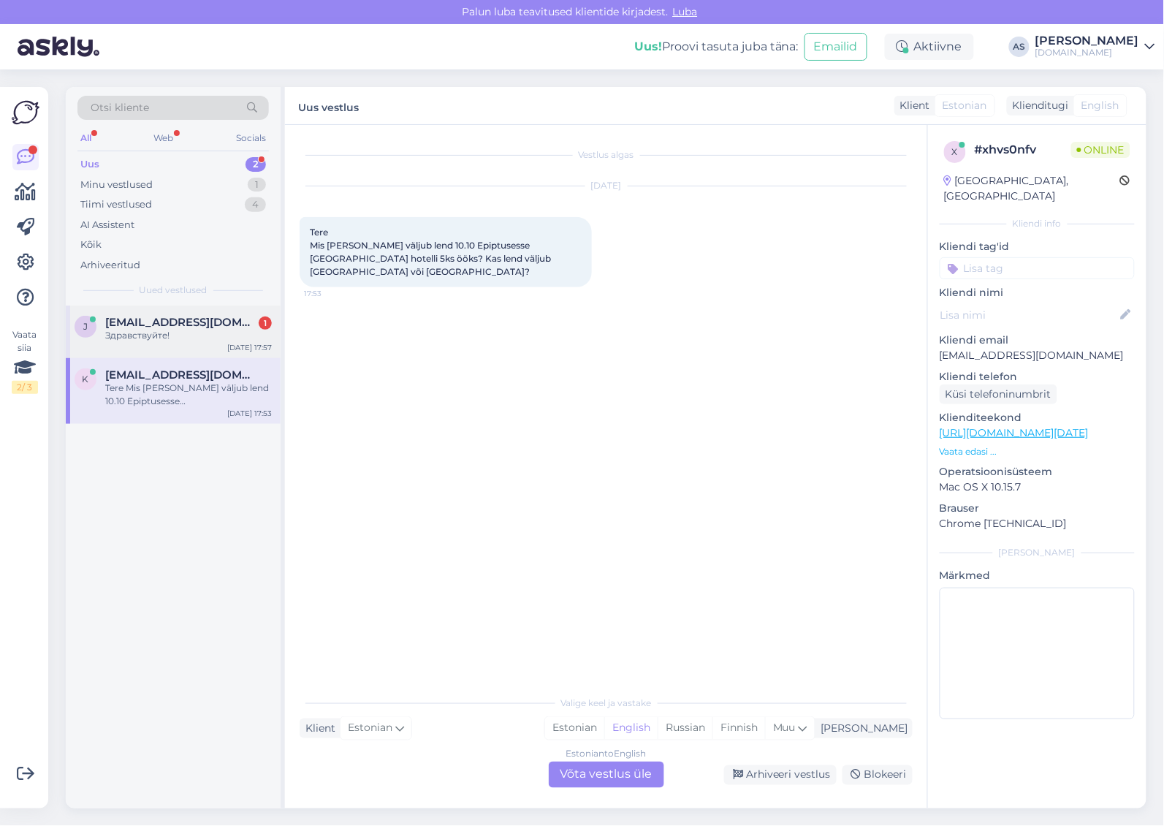
click at [210, 344] on div "j [EMAIL_ADDRESS][DOMAIN_NAME] 1 Здравствуйте! [DATE] 17:57" at bounding box center [173, 331] width 215 height 53
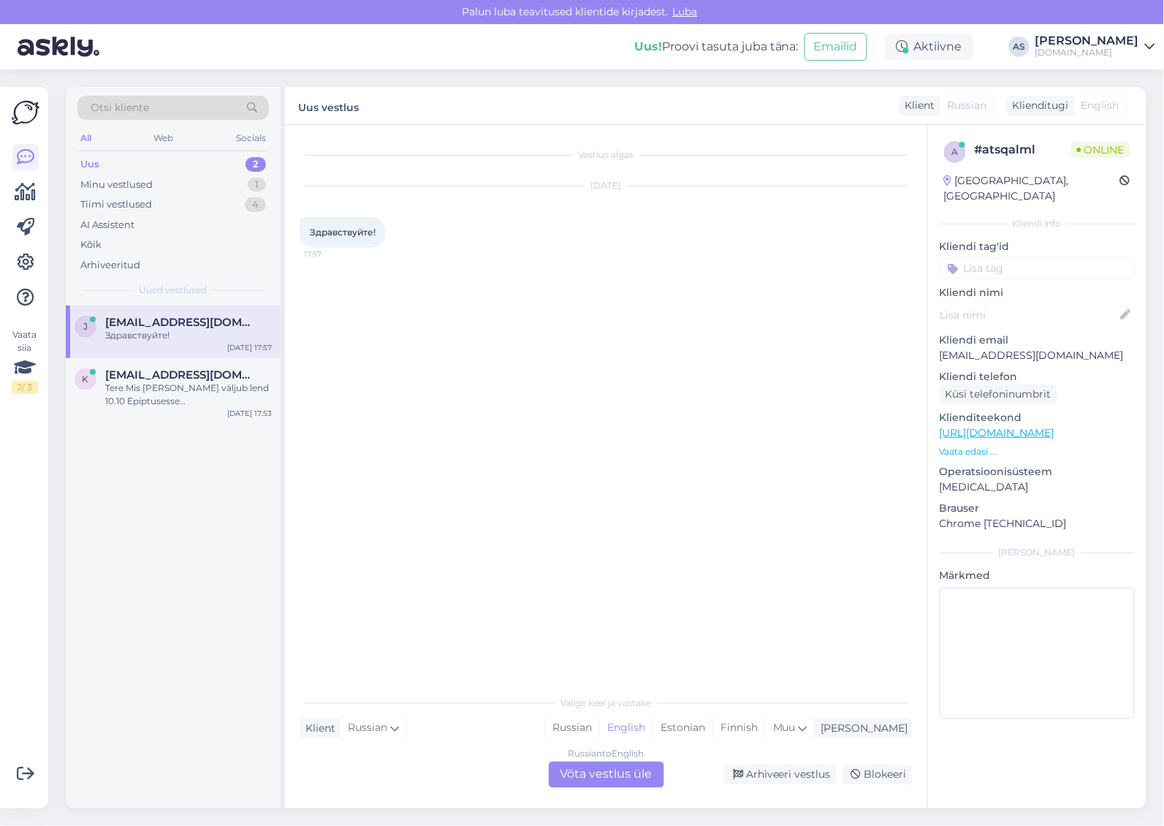
click at [662, 777] on div "Russian to English Võta vestlus üle" at bounding box center [606, 774] width 115 height 26
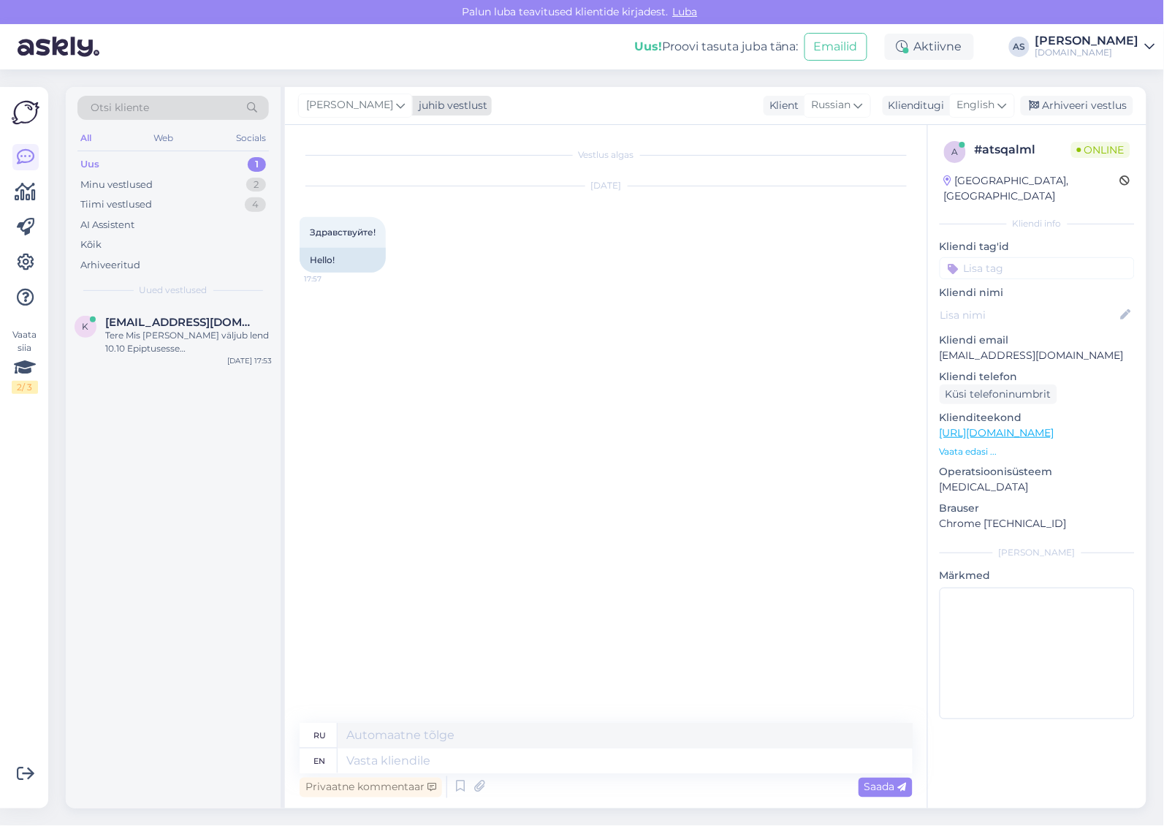
click at [433, 113] on div "[PERSON_NAME] juhib vestlust" at bounding box center [395, 106] width 194 height 20
type input "tat"
click at [381, 167] on div "[PERSON_NAME]" at bounding box center [395, 170] width 126 height 18
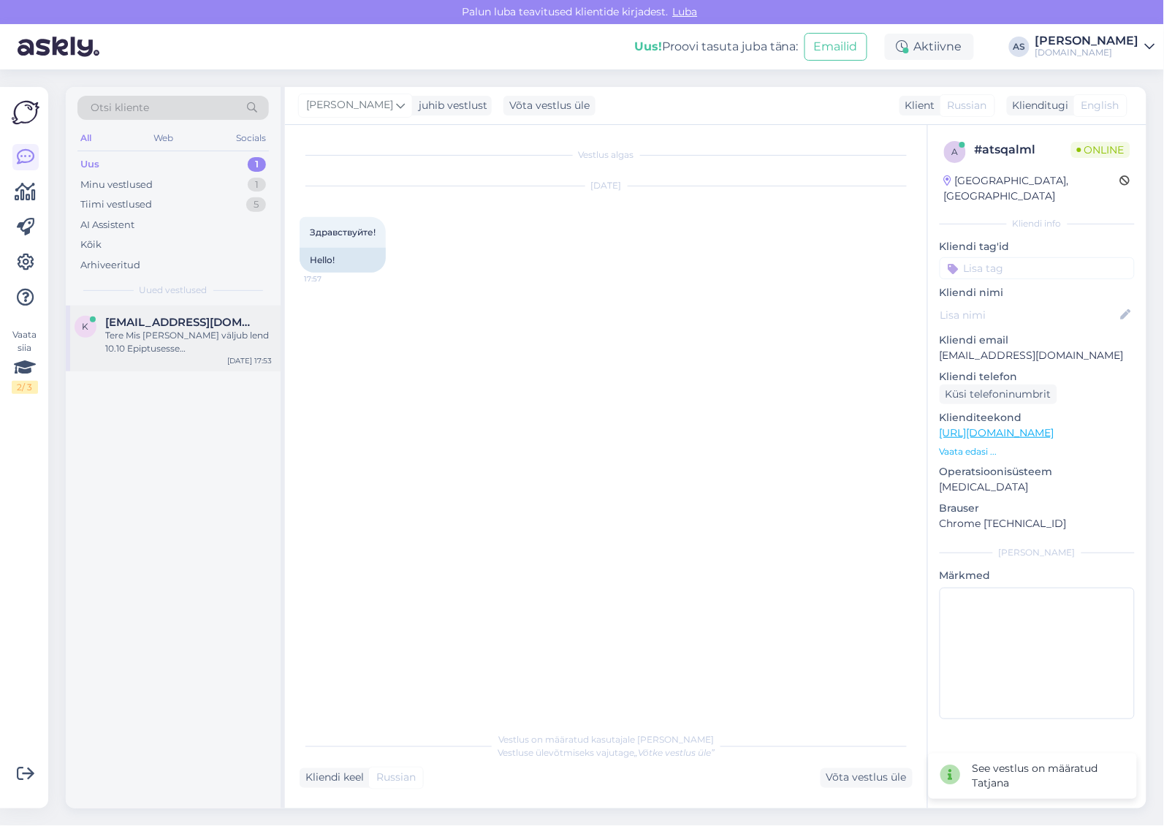
click at [189, 332] on div "Tere Mis [PERSON_NAME] väljub lend 10.10 Epiptusesse [GEOGRAPHIC_DATA] hotelli …" at bounding box center [188, 342] width 167 height 26
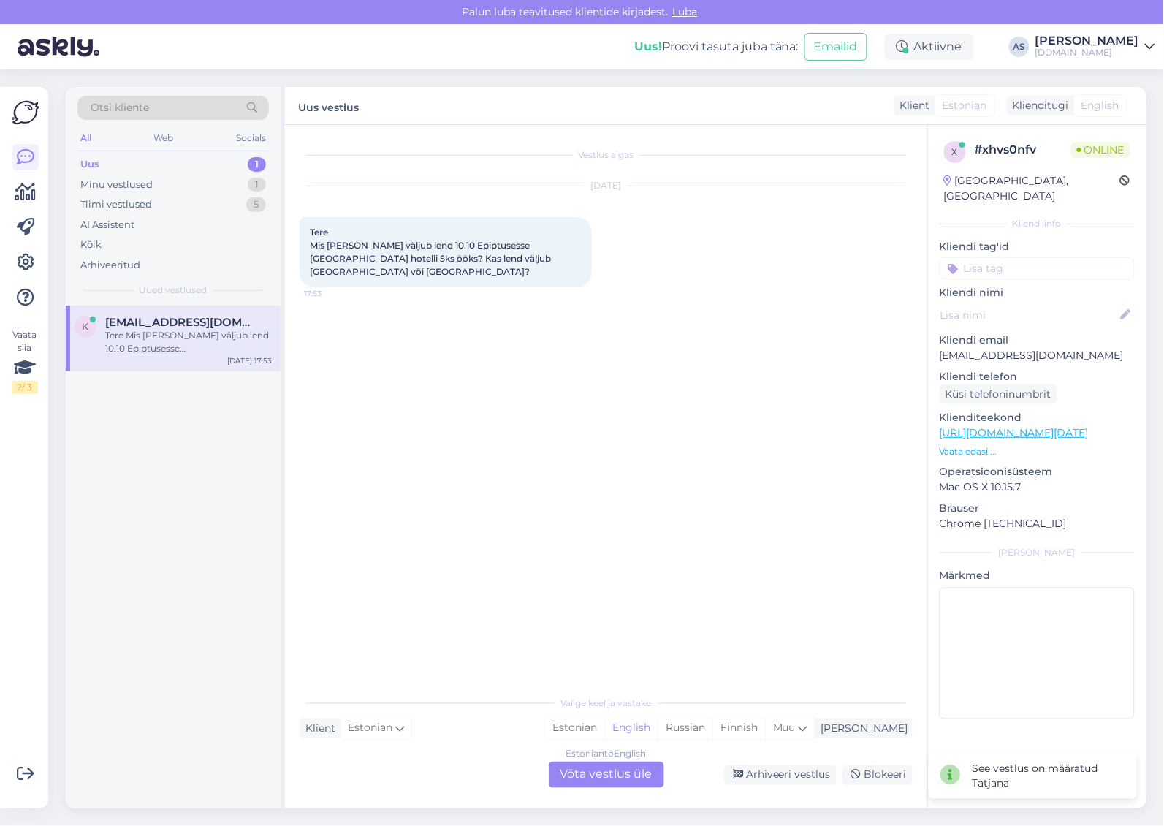
click at [601, 767] on div "Estonian to English Võta vestlus üle" at bounding box center [606, 774] width 115 height 26
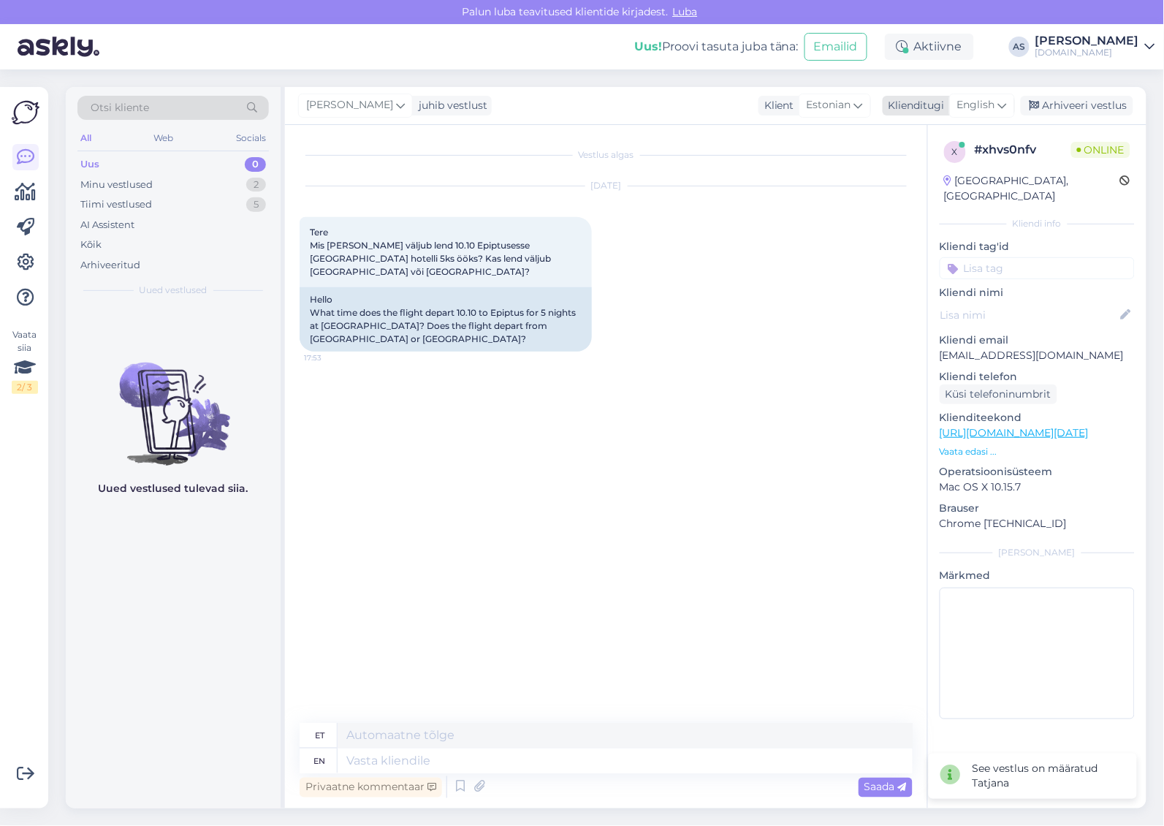
click at [980, 111] on span "English" at bounding box center [976, 105] width 38 height 16
click at [962, 172] on link "Estonian" at bounding box center [949, 170] width 161 height 23
click at [522, 744] on textarea at bounding box center [606, 757] width 613 height 31
click at [522, 755] on textarea at bounding box center [606, 757] width 613 height 31
click at [520, 764] on textarea at bounding box center [606, 757] width 613 height 31
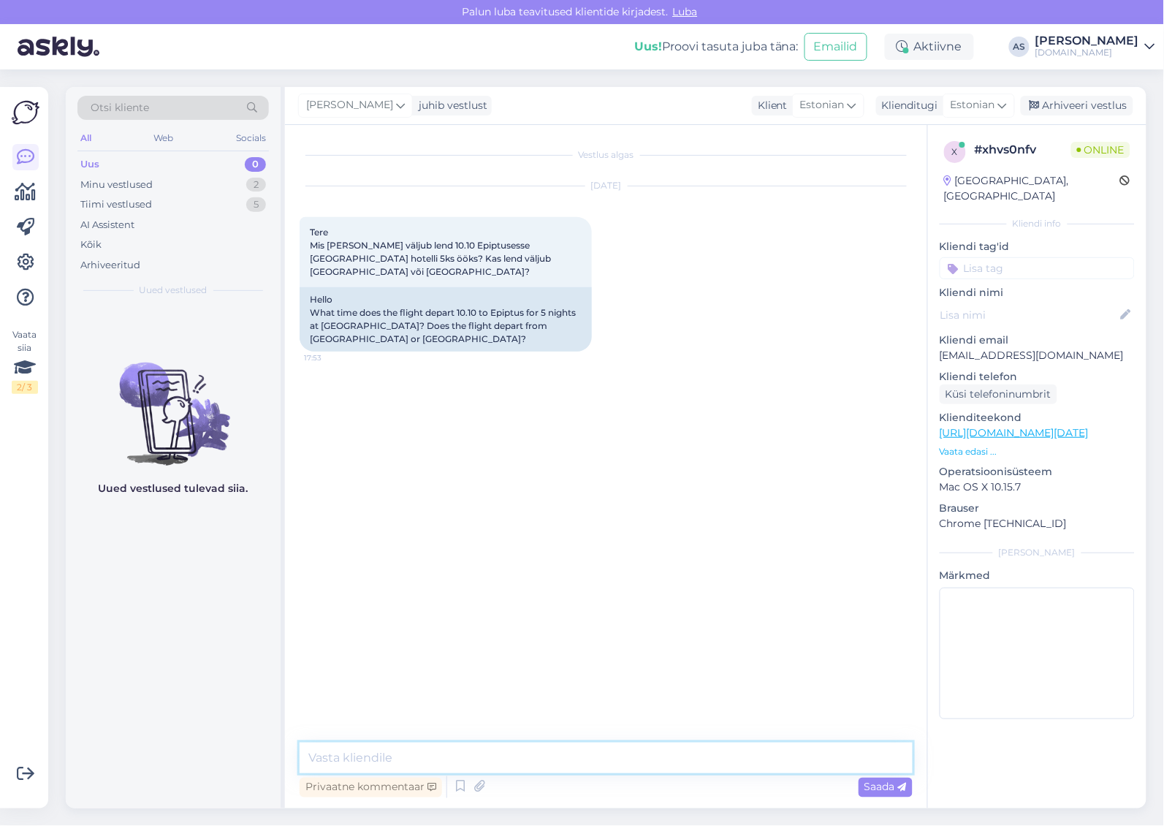
click at [520, 764] on textarea at bounding box center [606, 757] width 613 height 31
click at [385, 760] on textarea at bounding box center [606, 757] width 613 height 31
type textarea "Tere! Antud [PERSON_NAME] on algusega [GEOGRAPHIC_DATA], kuid paraku on viimase…"
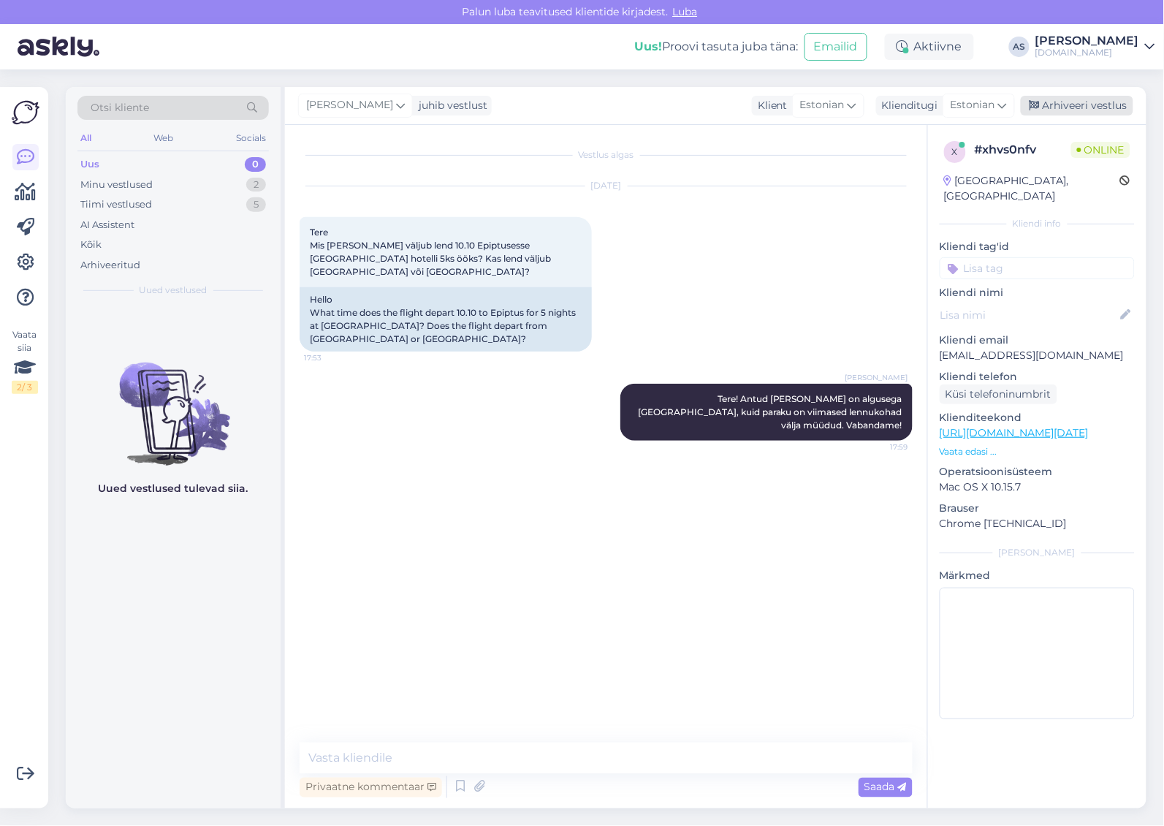
click at [1071, 97] on div "Arhiveeri vestlus" at bounding box center [1077, 106] width 113 height 20
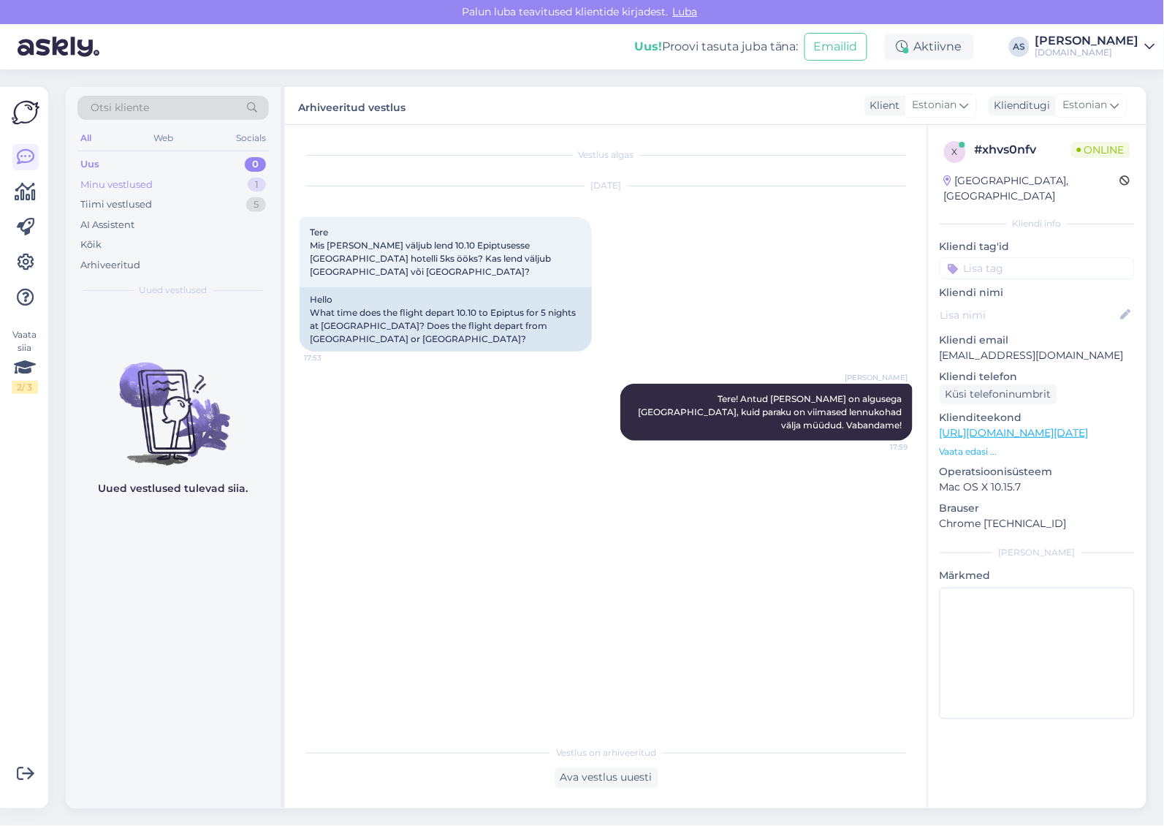
click at [205, 183] on div "Minu vestlused 1" at bounding box center [172, 185] width 191 height 20
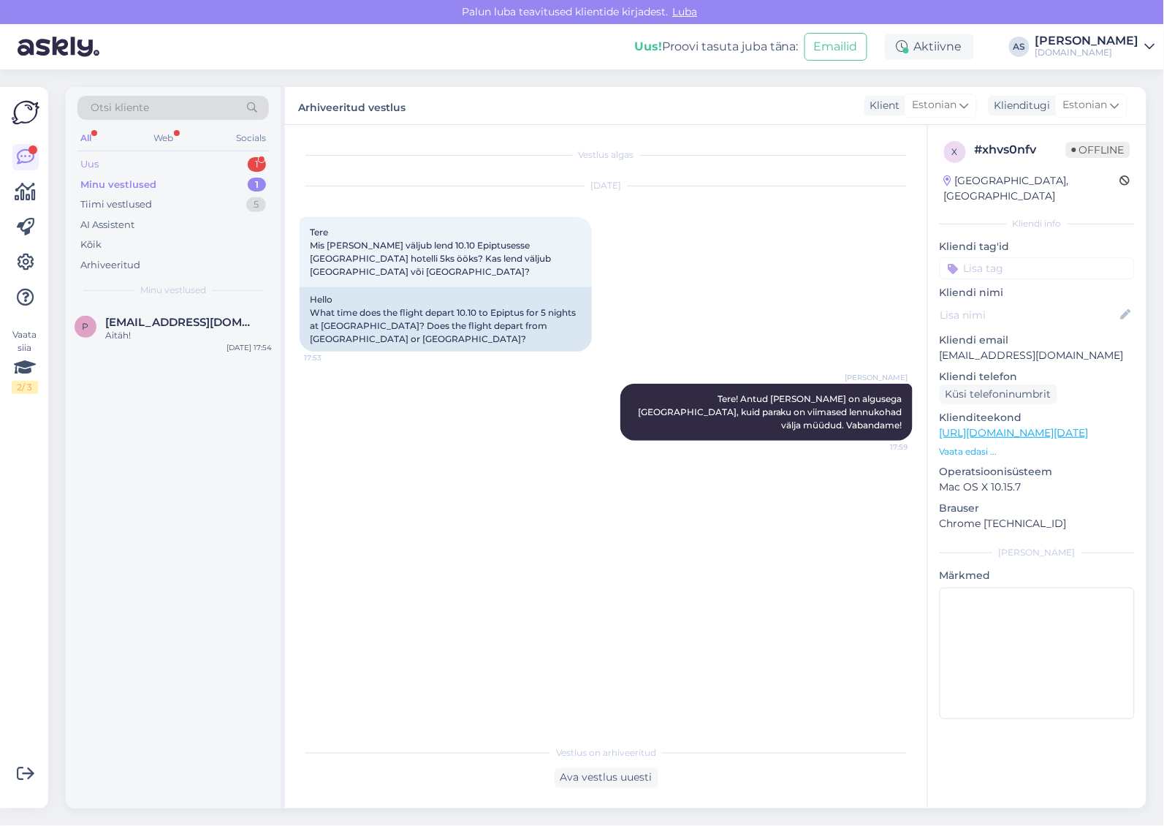
click at [187, 164] on div "Uus 1" at bounding box center [172, 164] width 191 height 20
click at [135, 323] on span "[EMAIL_ADDRESS][DOMAIN_NAME]" at bounding box center [181, 322] width 152 height 13
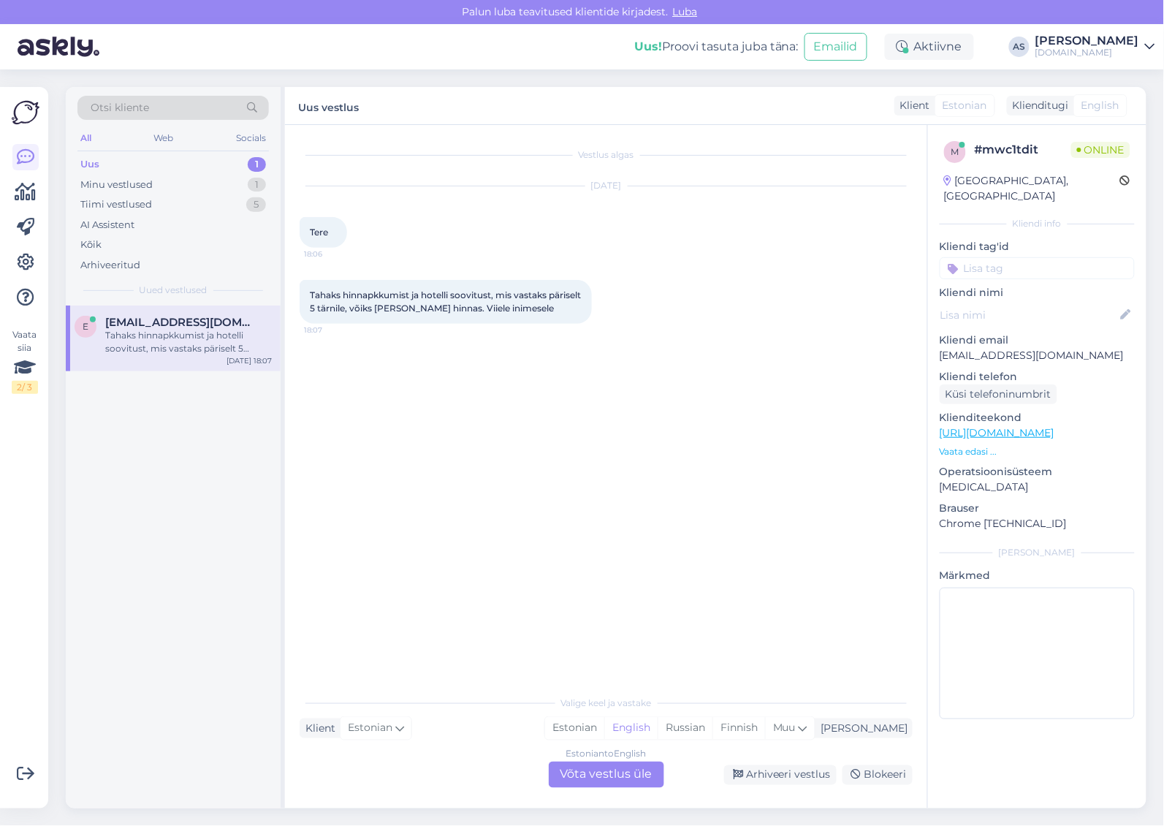
click at [588, 762] on div "Estonian to English Võta vestlus üle" at bounding box center [606, 774] width 115 height 26
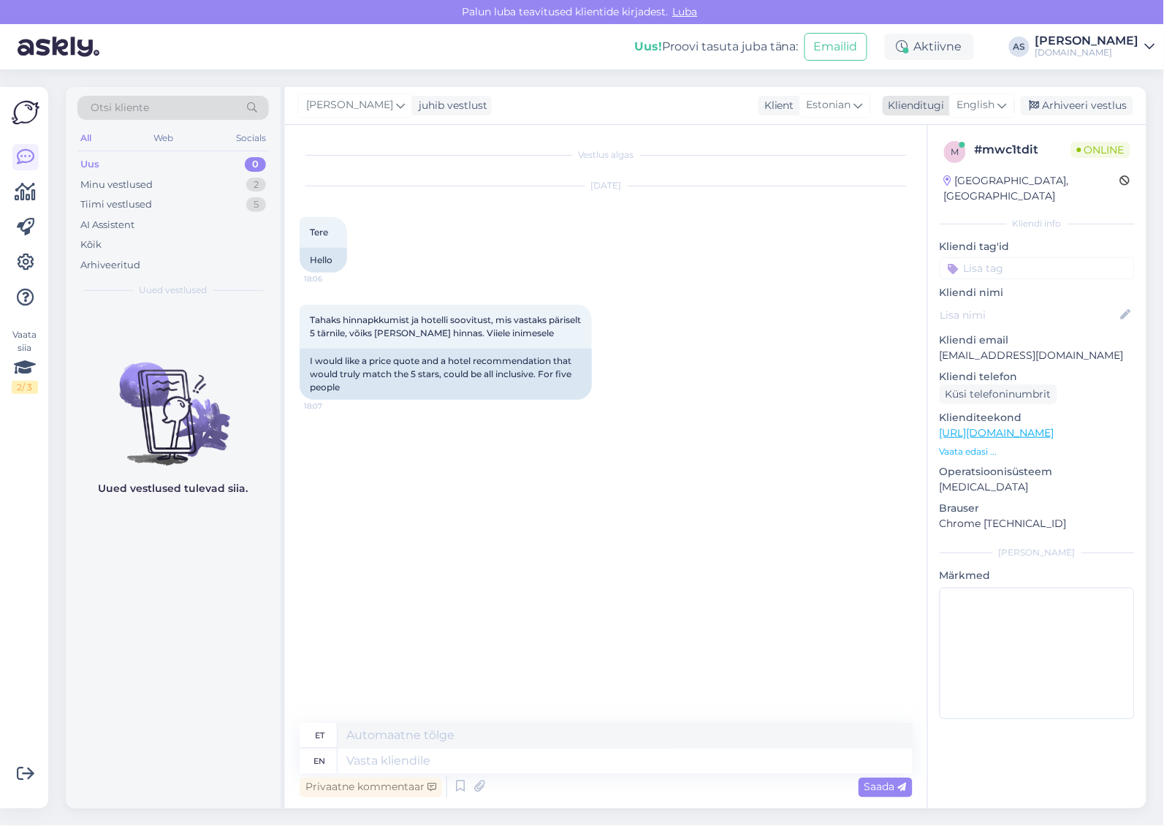
click at [981, 97] on span "English" at bounding box center [976, 105] width 38 height 16
click at [940, 176] on link "Estonian" at bounding box center [949, 170] width 161 height 23
click at [980, 428] on div "Klienditeekond [URL][DOMAIN_NAME] Vaata edasi ..." at bounding box center [1037, 434] width 195 height 48
click at [977, 445] on p "Vaata edasi ..." at bounding box center [1037, 451] width 195 height 13
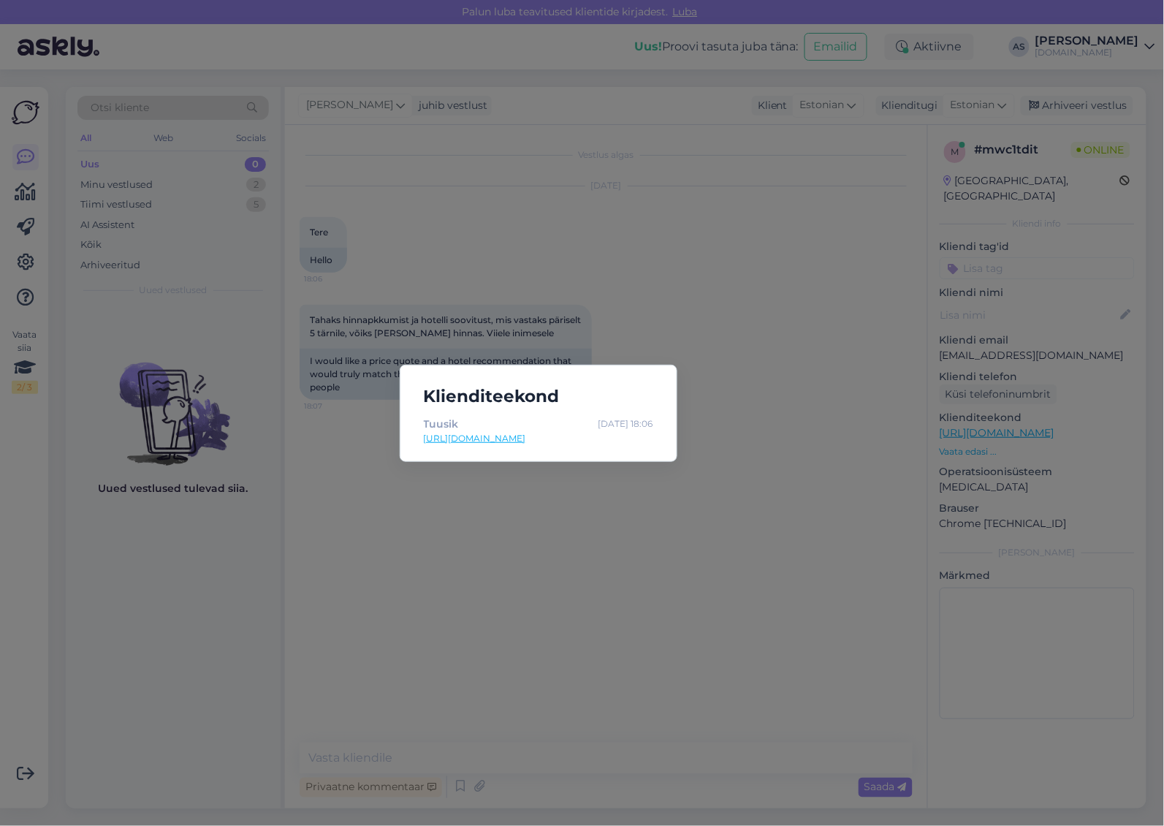
click at [798, 479] on div "Klienditeekond Tuusik [DATE] 18:06 [URL][DOMAIN_NAME]" at bounding box center [582, 413] width 1164 height 826
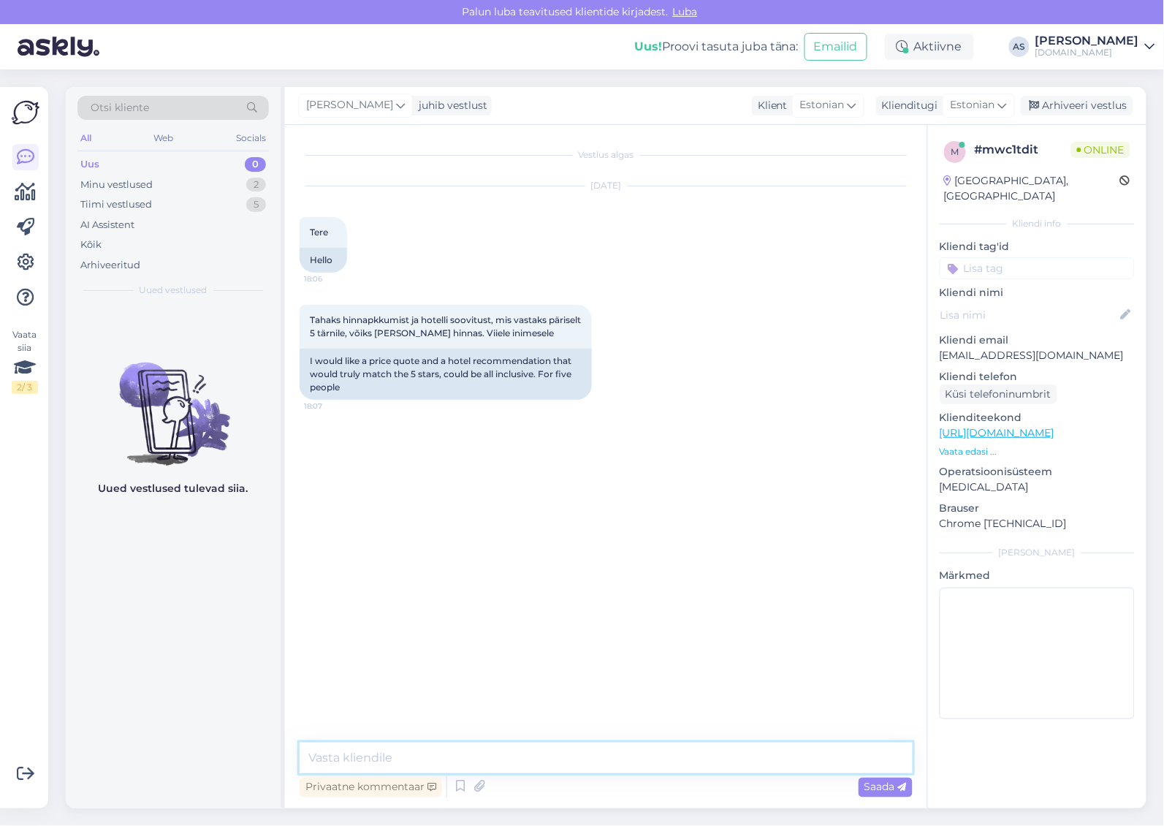
click at [397, 768] on textarea at bounding box center [606, 757] width 613 height 31
click at [400, 760] on textarea at bounding box center [606, 757] width 613 height 31
click at [457, 757] on textarea at bounding box center [606, 757] width 613 height 31
type textarea "Tere, mis sihtkoht Teile huvi pakub?"
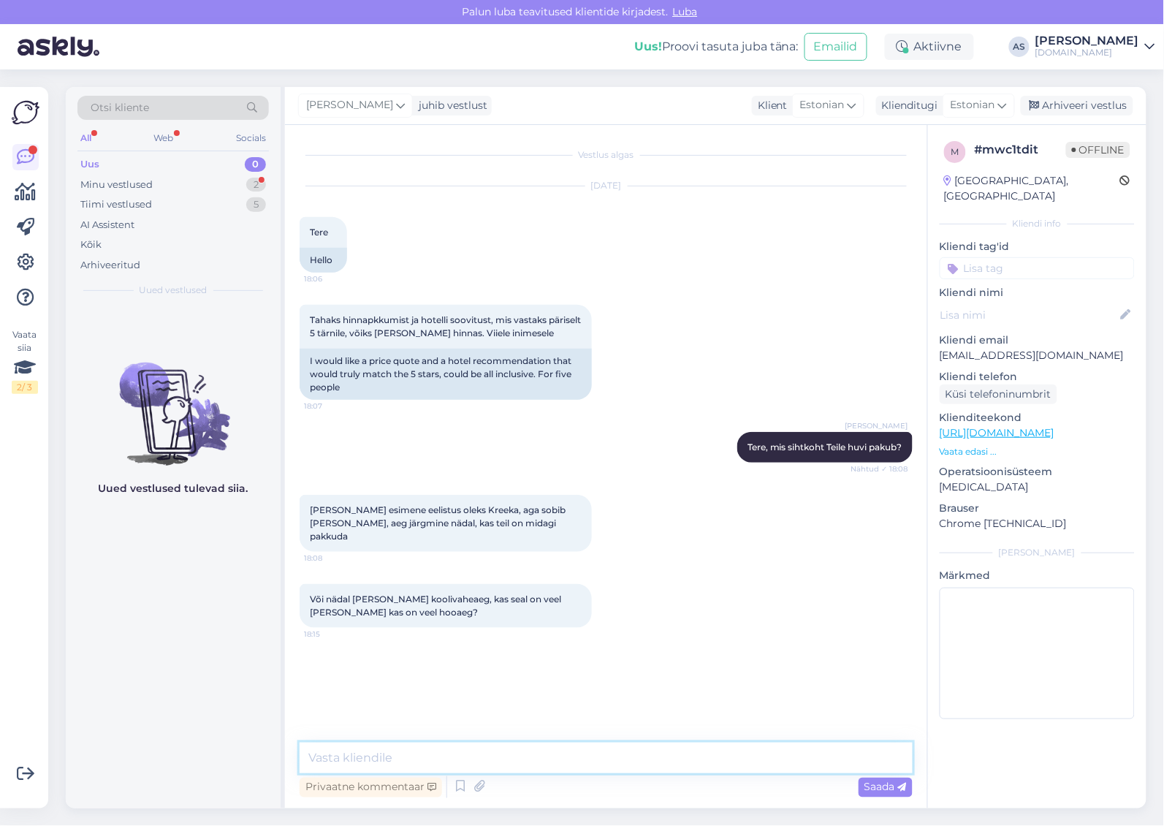
click at [612, 756] on textarea at bounding box center [606, 757] width 613 height 31
click at [610, 759] on textarea at bounding box center [606, 757] width 613 height 31
click at [609, 762] on textarea at bounding box center [606, 757] width 613 height 31
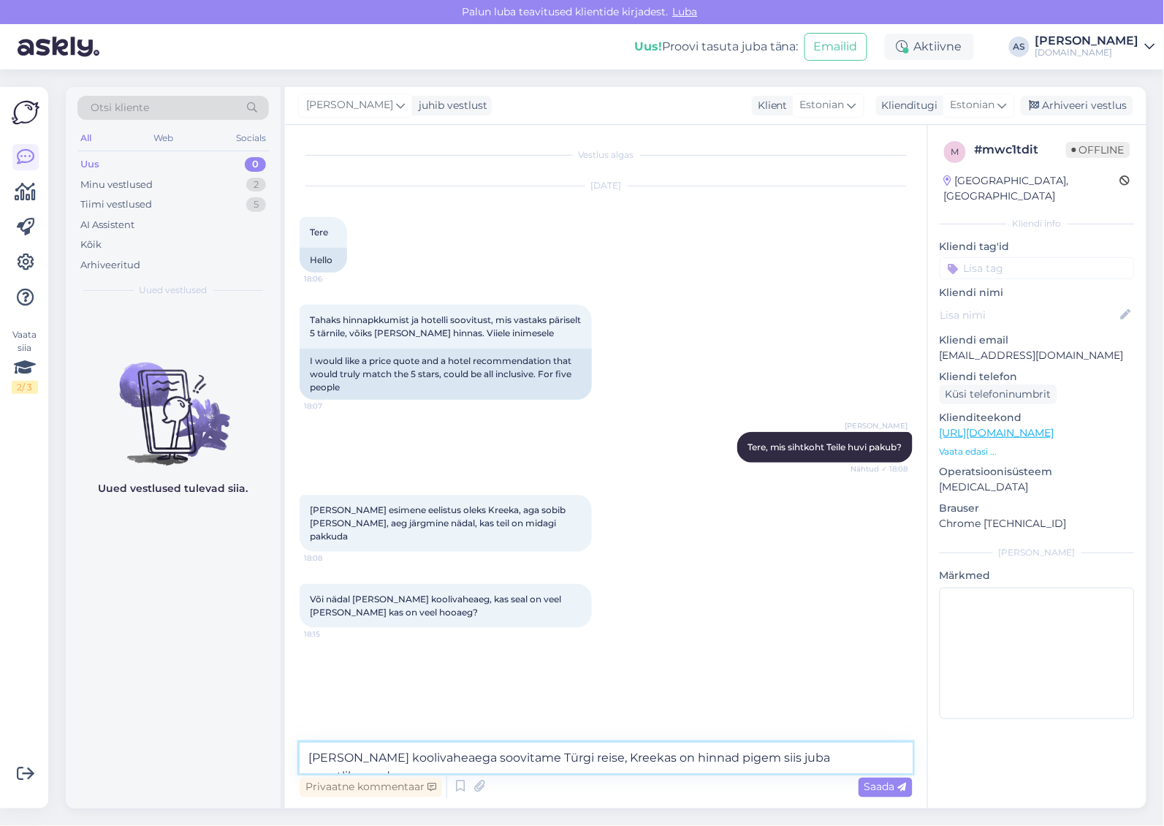
type textarea "[PERSON_NAME] koolivaheaega soovitame Türgi reise, Kreekas on hinnad pigem siis…"
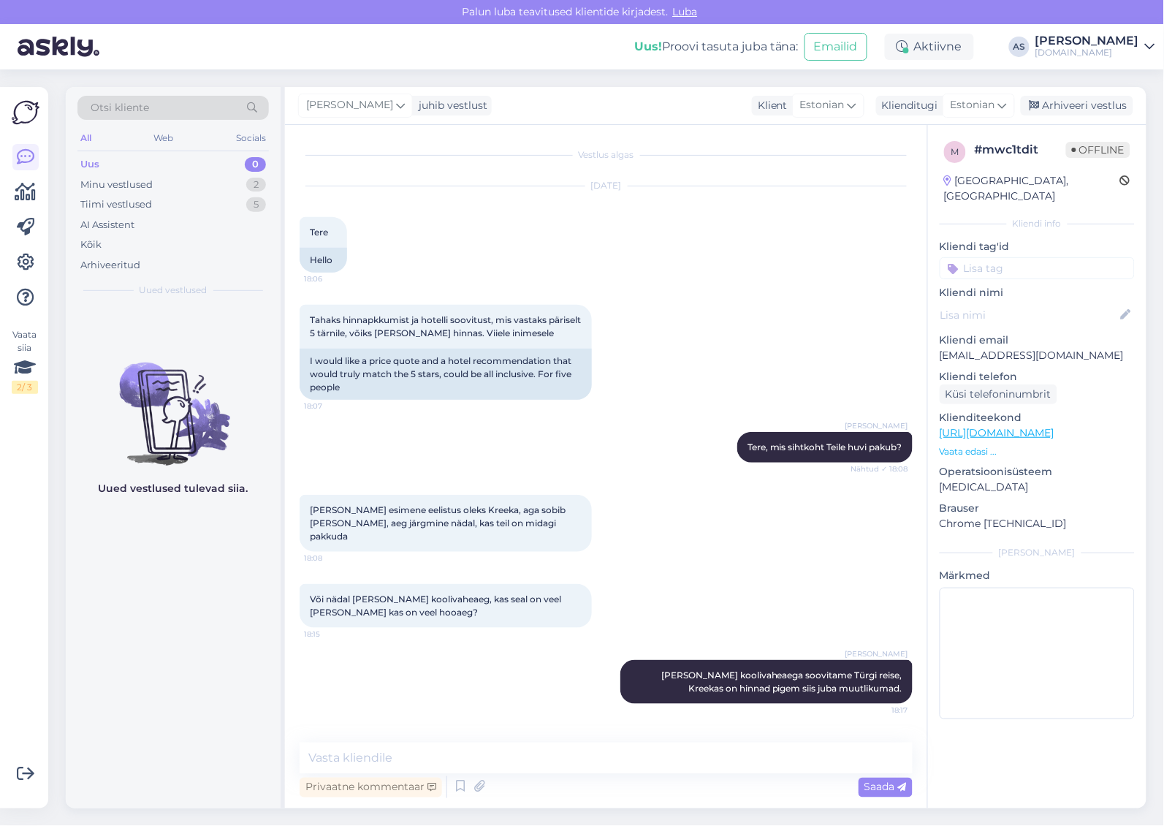
click at [972, 445] on p "Vaata edasi ..." at bounding box center [1037, 451] width 195 height 13
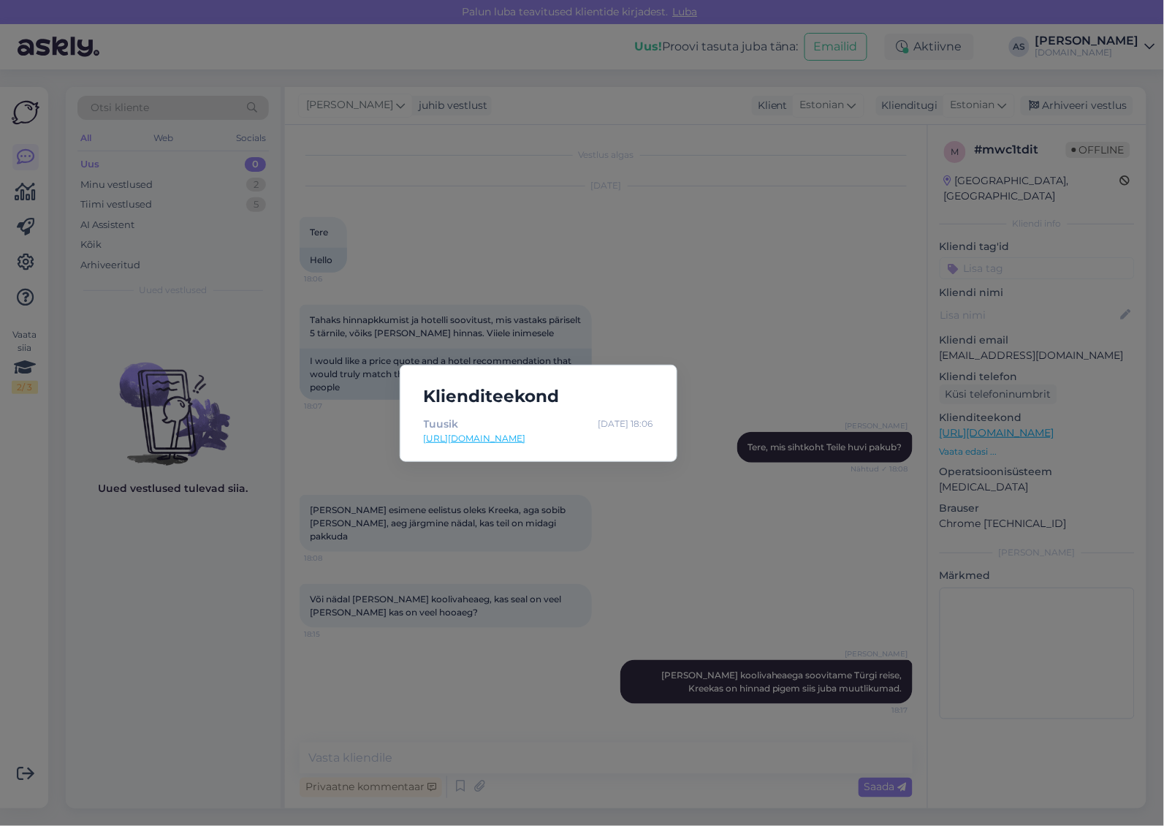
click at [805, 544] on div "Klienditeekond Tuusik [DATE] 18:06 [URL][DOMAIN_NAME]" at bounding box center [582, 413] width 1164 height 826
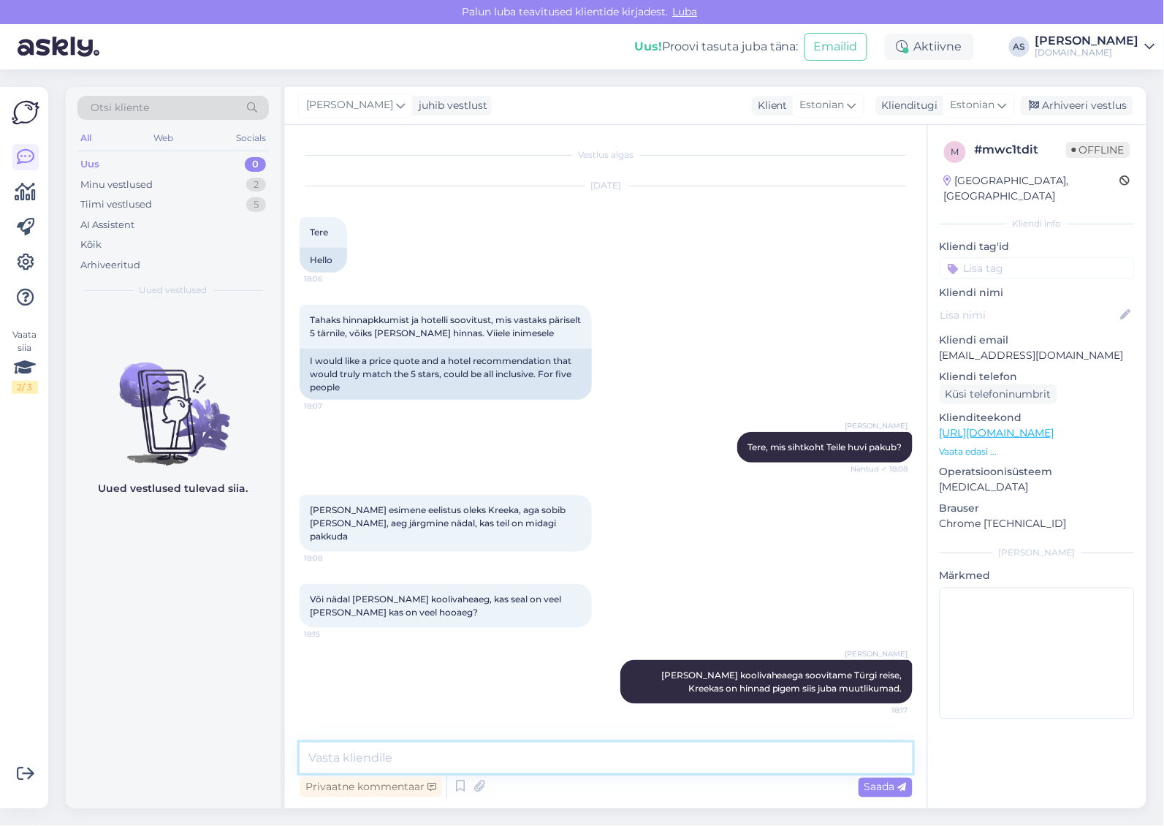
click at [527, 772] on textarea at bounding box center [606, 757] width 613 height 31
type textarea "Kas kõik reisijatest on täiskasvanud?"
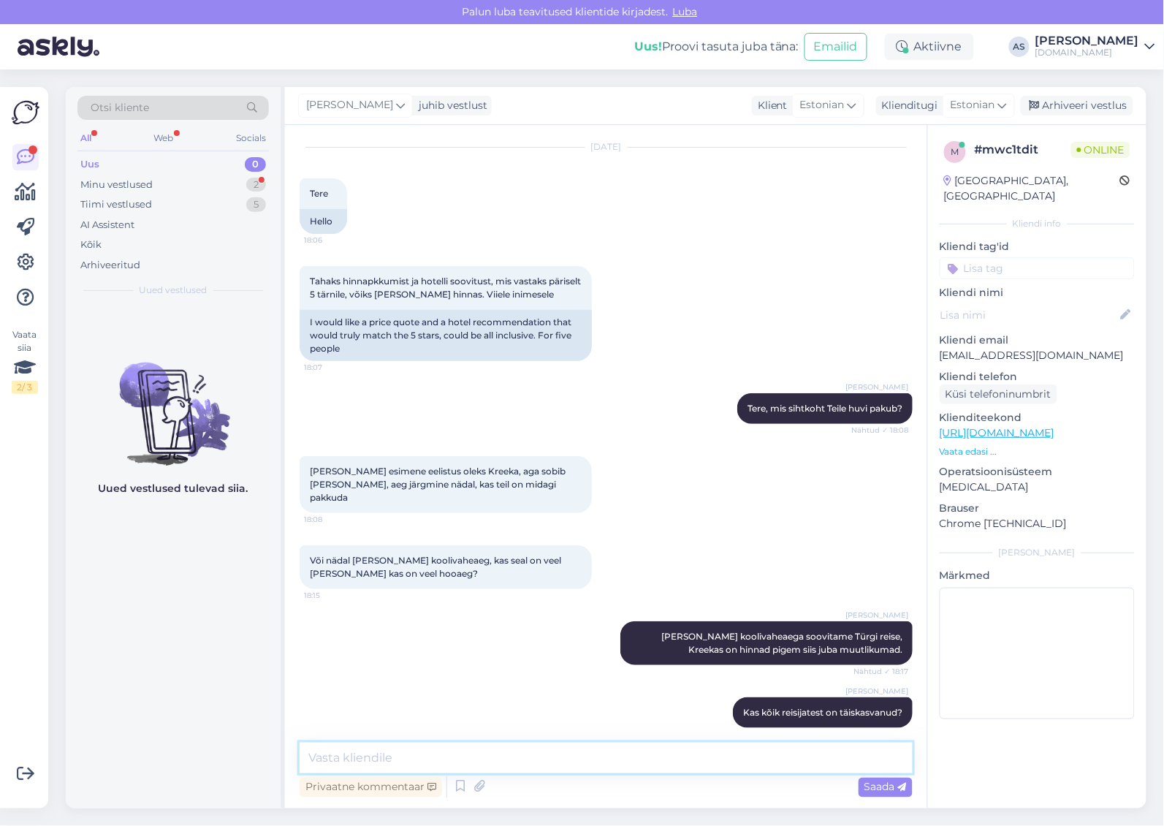
scroll to position [102, 0]
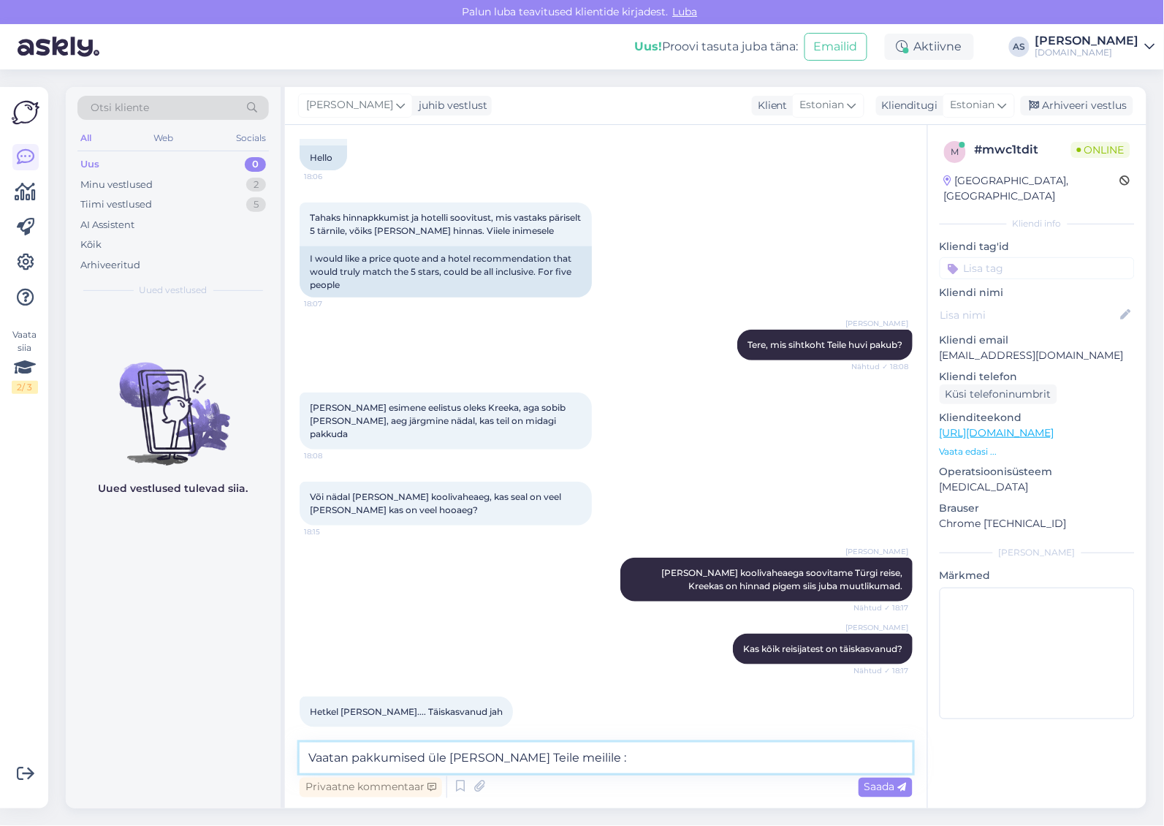
type textarea "Vaatan pakkumised üle [PERSON_NAME] Teile meilile :)"
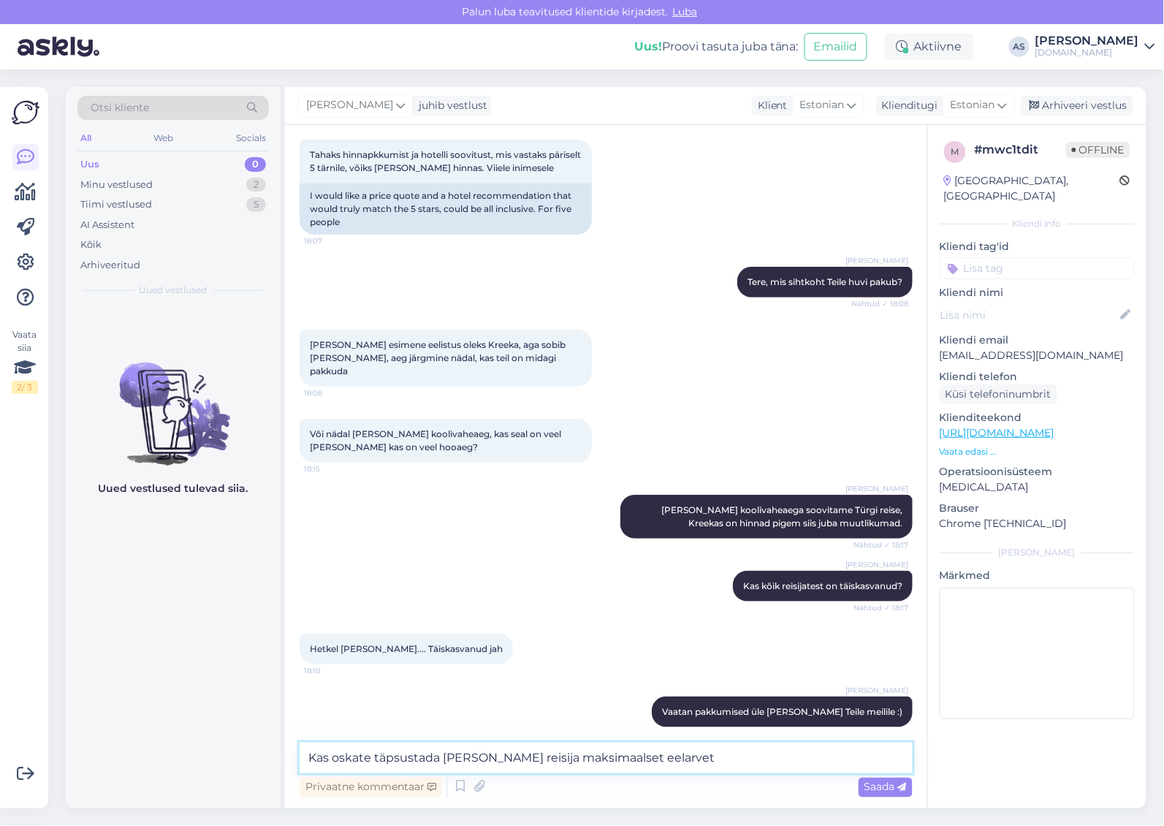
type textarea "Kas oskate täpsustada [PERSON_NAME] reisija maksimaalset eelarvet?"
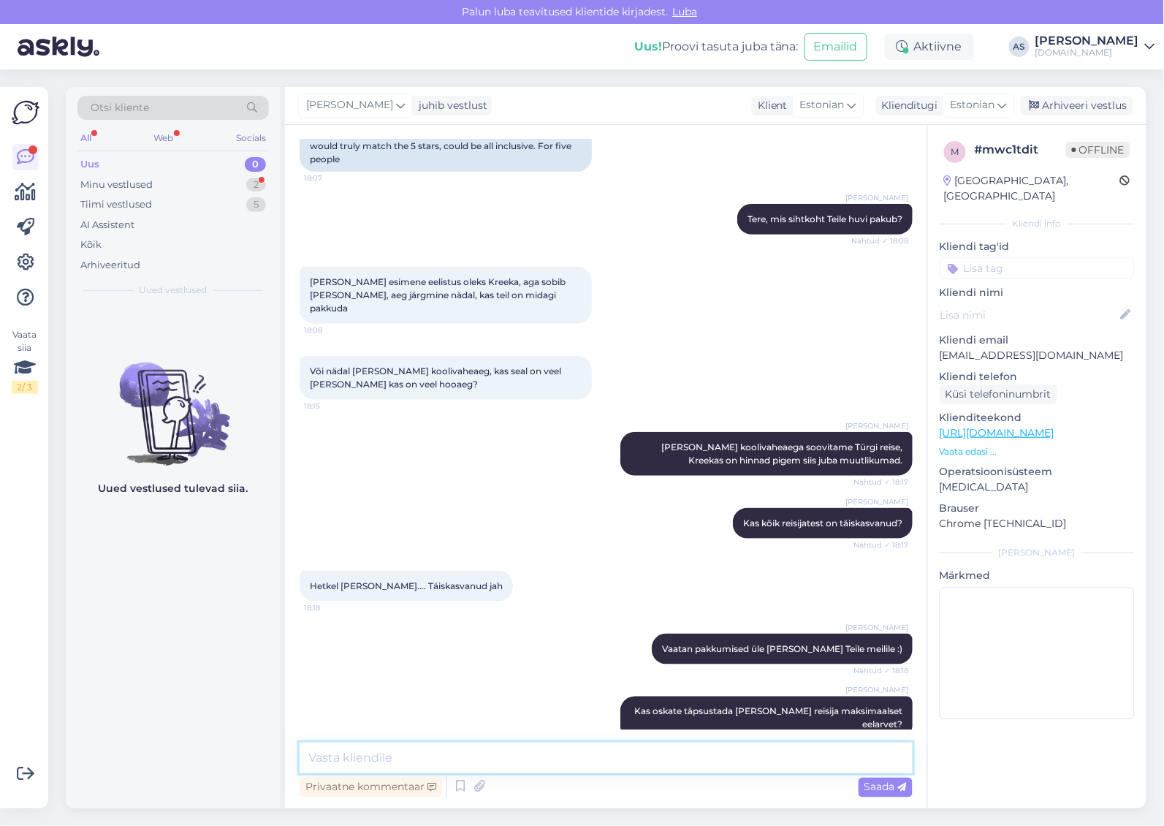
scroll to position [366, 0]
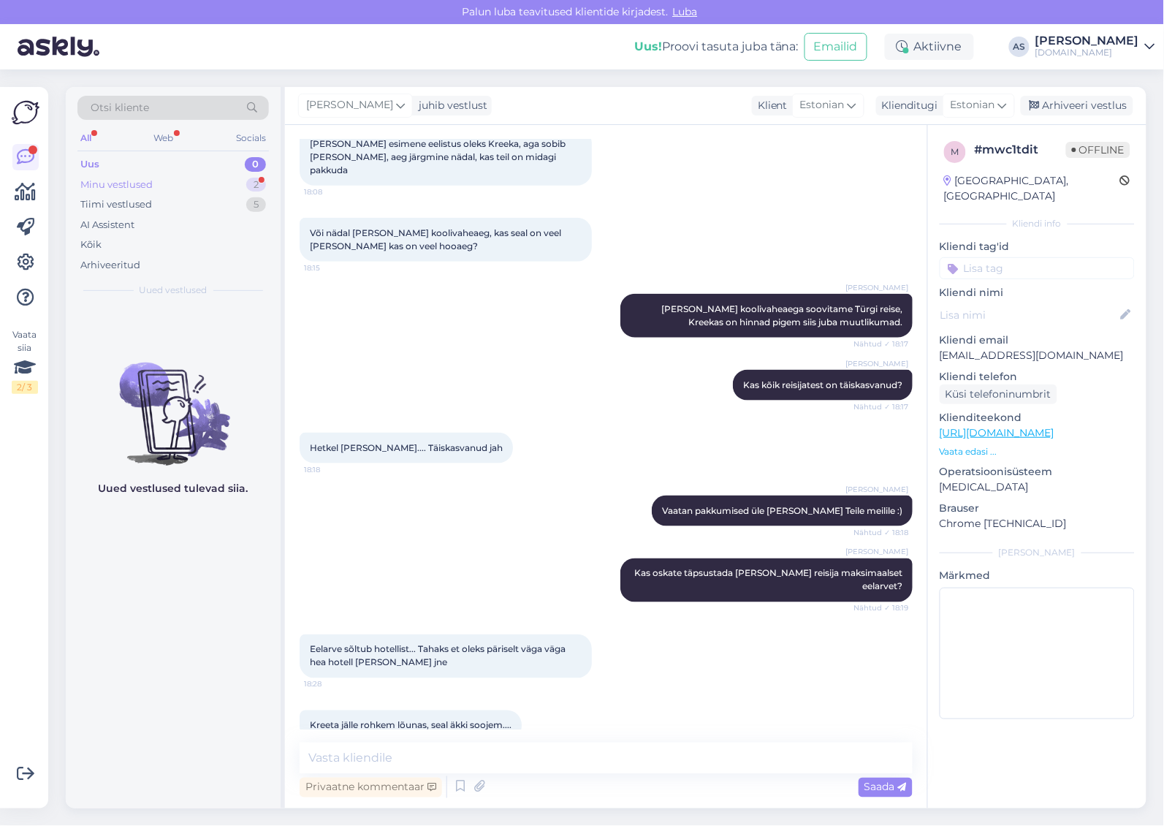
click at [209, 187] on div "Minu vestlused 2" at bounding box center [172, 185] width 191 height 20
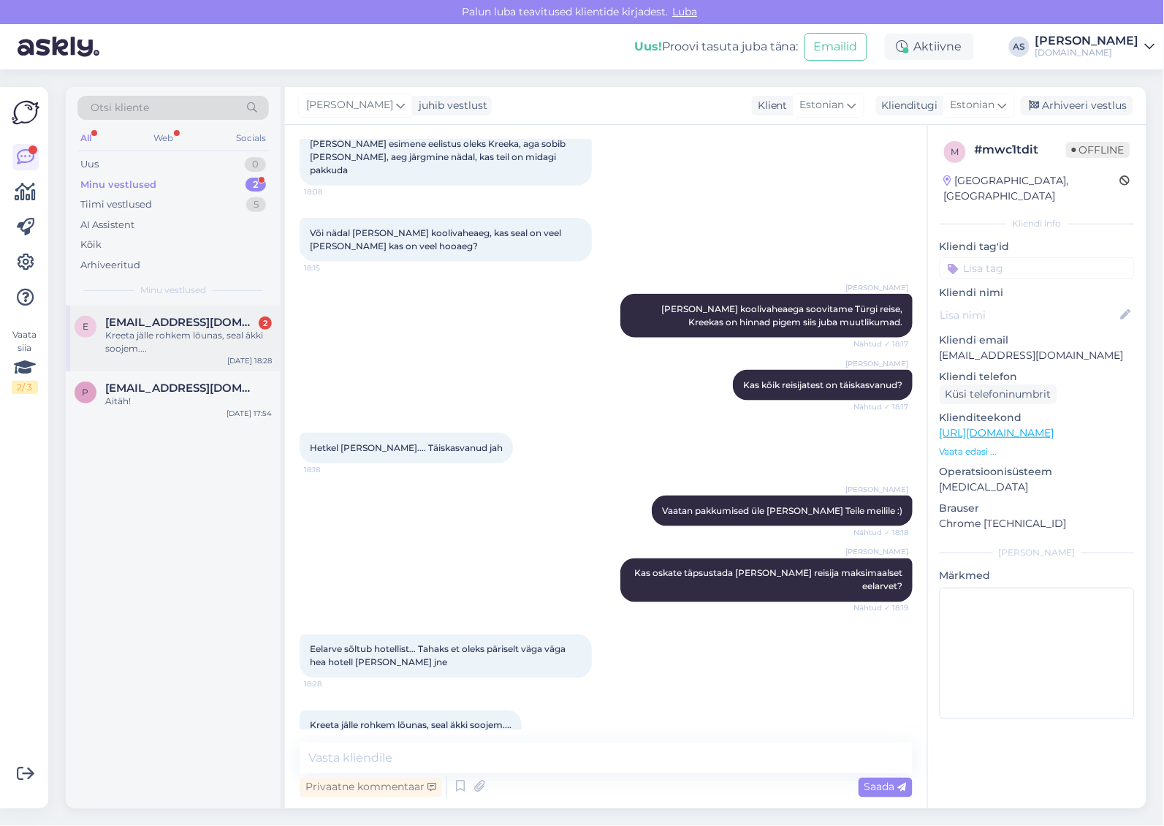
click at [197, 316] on span "[EMAIL_ADDRESS][DOMAIN_NAME]" at bounding box center [181, 322] width 152 height 13
click at [543, 760] on textarea at bounding box center [606, 757] width 613 height 31
click at [599, 769] on textarea at bounding box center [606, 757] width 613 height 31
click at [984, 445] on p "Vaata edasi ..." at bounding box center [1037, 451] width 195 height 13
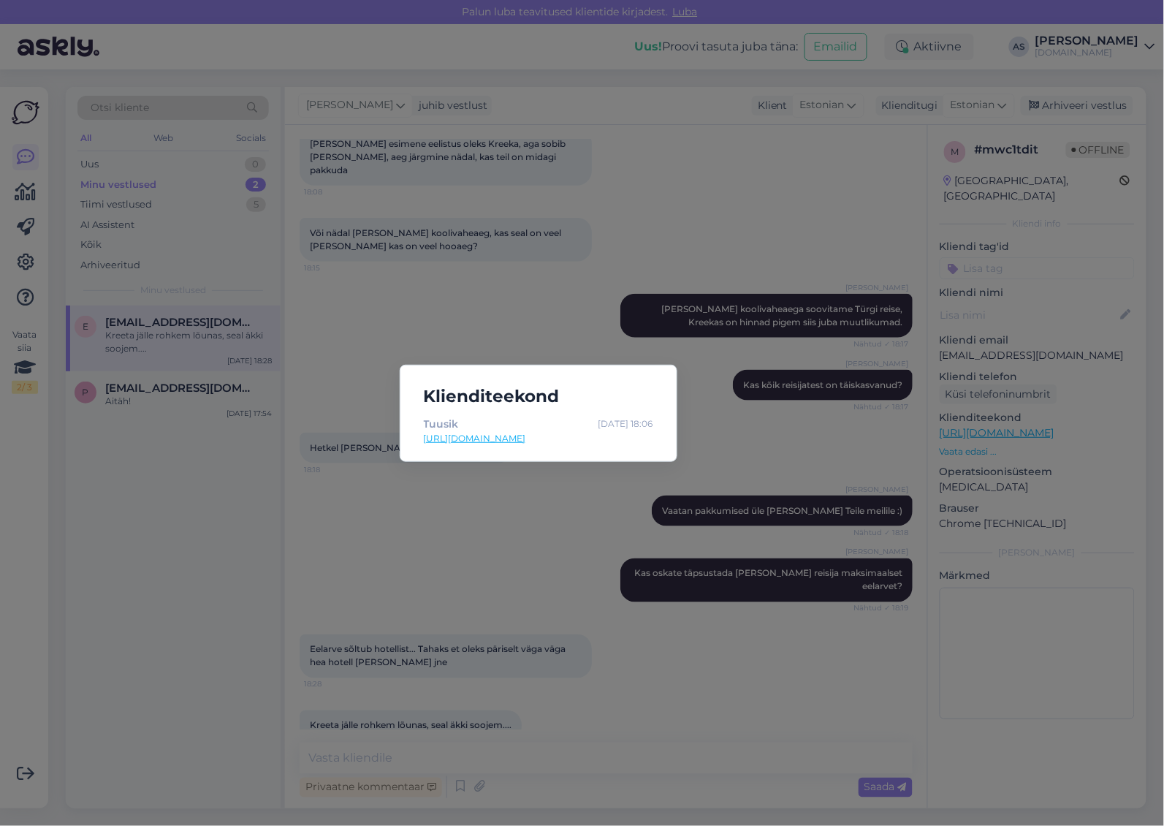
click at [813, 539] on div "Klienditeekond Tuusik [DATE] 18:06 [URL][DOMAIN_NAME]" at bounding box center [582, 413] width 1164 height 826
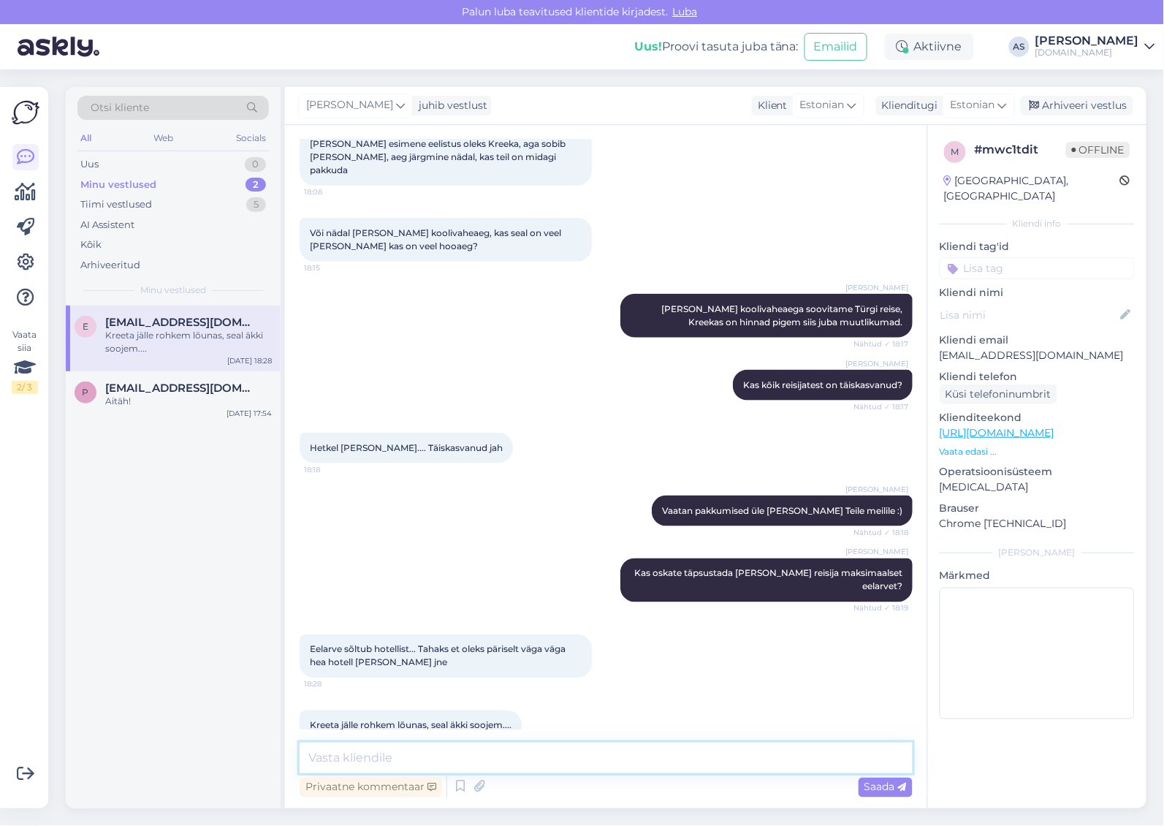
click at [561, 771] on textarea at bounding box center [606, 757] width 613 height 31
drag, startPoint x: 1052, startPoint y: 338, endPoint x: 940, endPoint y: 336, distance: 111.8
click at [940, 348] on p "[EMAIL_ADDRESS][DOMAIN_NAME]" at bounding box center [1037, 355] width 195 height 15
copy p "[EMAIL_ADDRESS][DOMAIN_NAME]"
click at [630, 748] on textarea "Hästi! Kas saadan pakkumised meilile" at bounding box center [606, 757] width 613 height 31
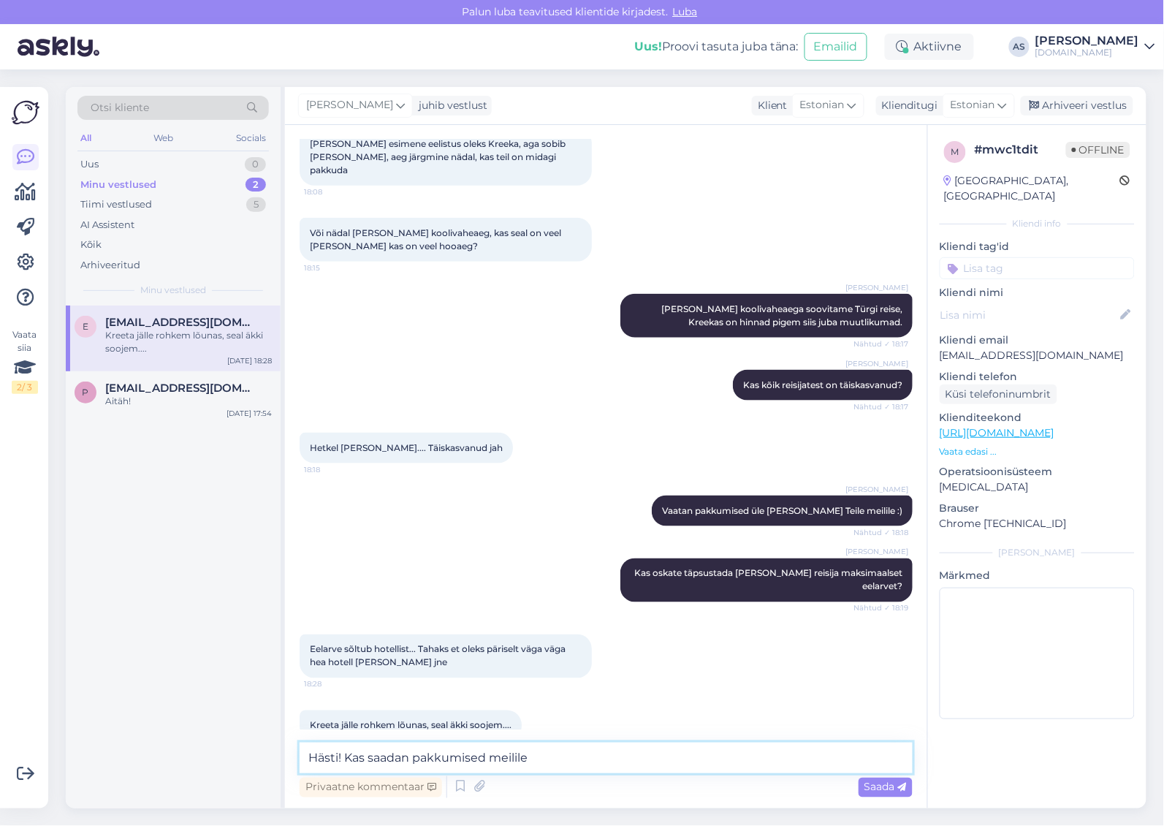
paste textarea "[EMAIL_ADDRESS][DOMAIN_NAME]"
type textarea "Hästi! Kas saadan pakkumised meilile [EMAIL_ADDRESS][DOMAIN_NAME]?"
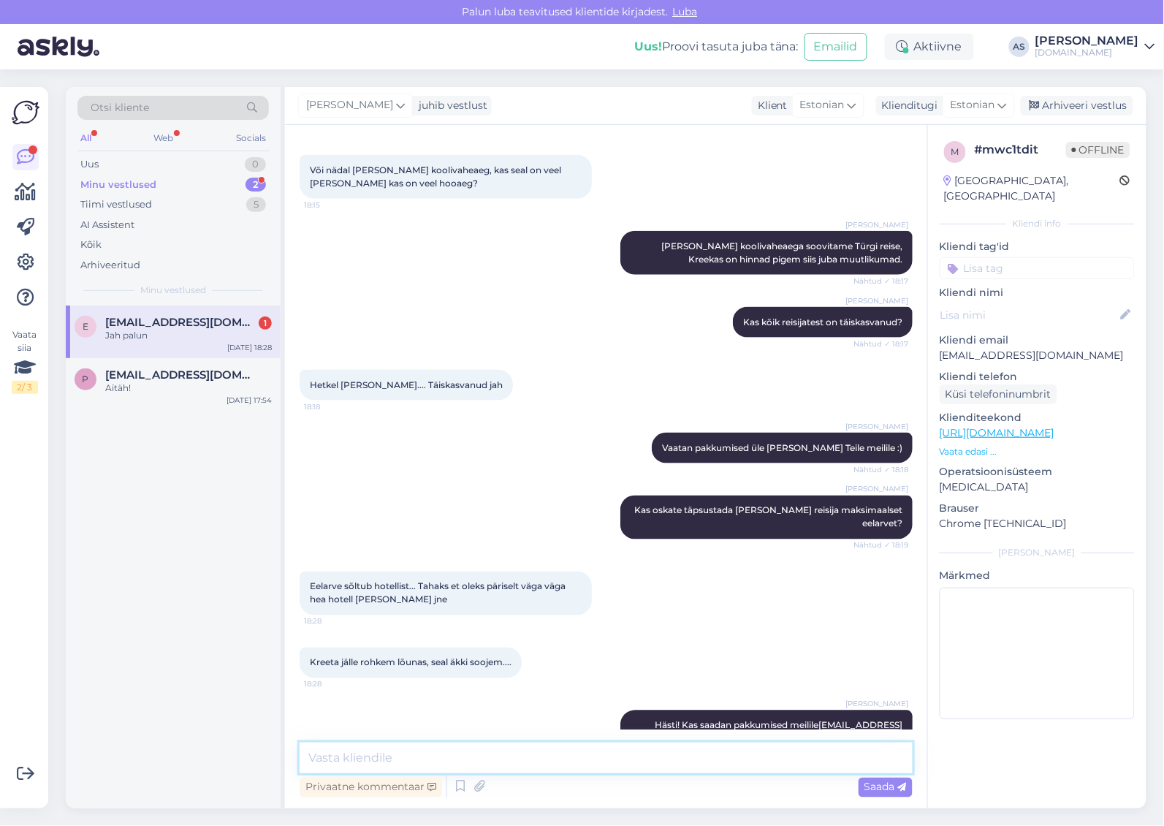
scroll to position [492, 0]
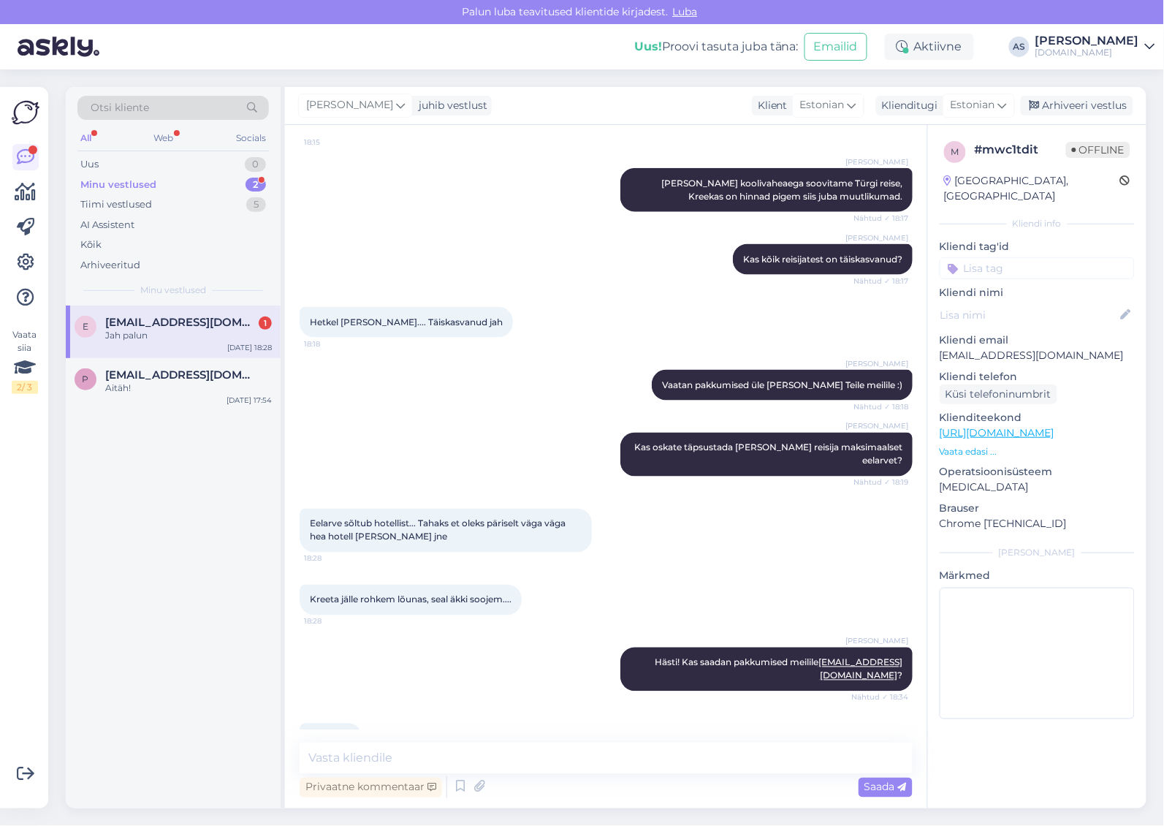
click at [202, 342] on div "E [EMAIL_ADDRESS][DOMAIN_NAME] 1 Jah palun [DATE] 18:28" at bounding box center [173, 331] width 215 height 53
